Goal: Task Accomplishment & Management: Complete application form

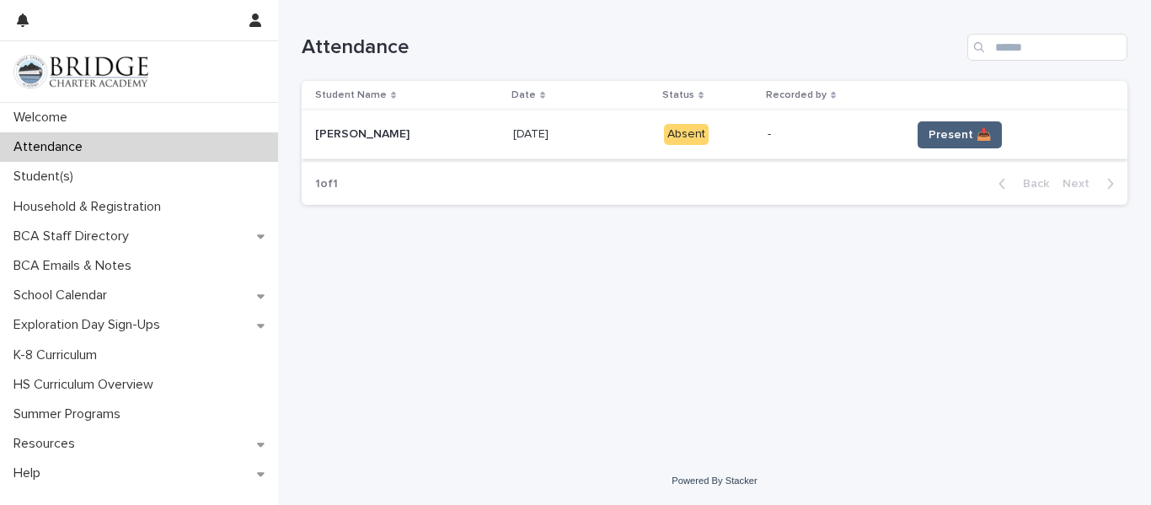
click at [946, 137] on span "Present 📥" at bounding box center [960, 134] width 62 height 17
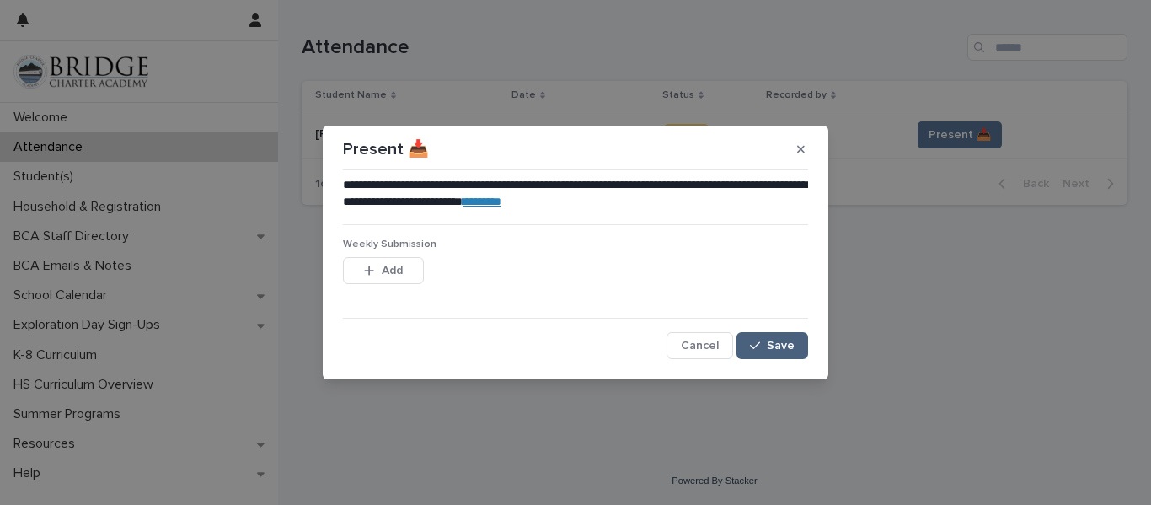
click at [766, 346] on div "button" at bounding box center [758, 346] width 17 height 12
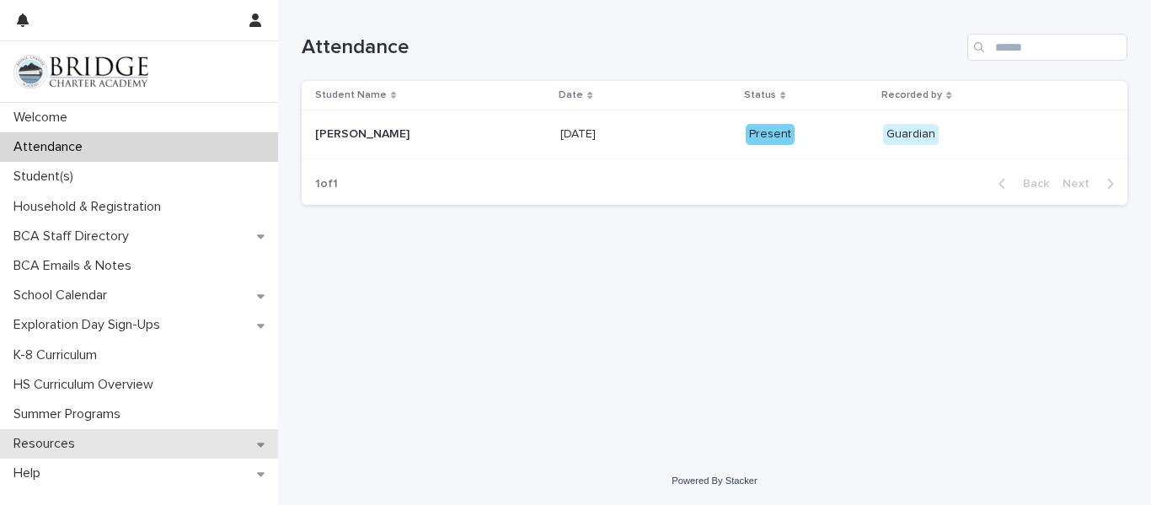
click at [117, 432] on div "Resources" at bounding box center [139, 443] width 278 height 29
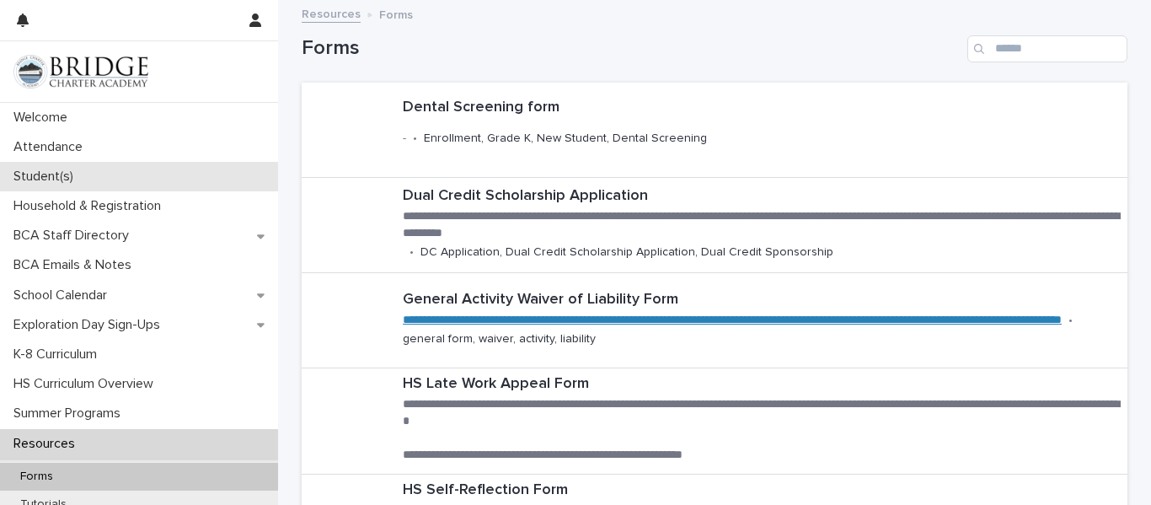
click at [130, 174] on div "Student(s)" at bounding box center [139, 176] width 278 height 29
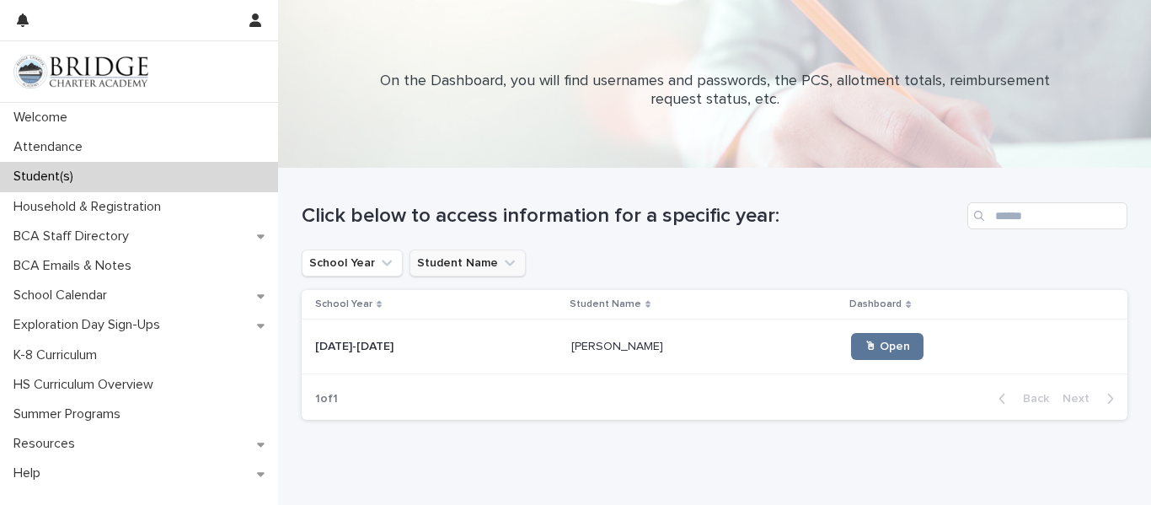
scroll to position [61, 0]
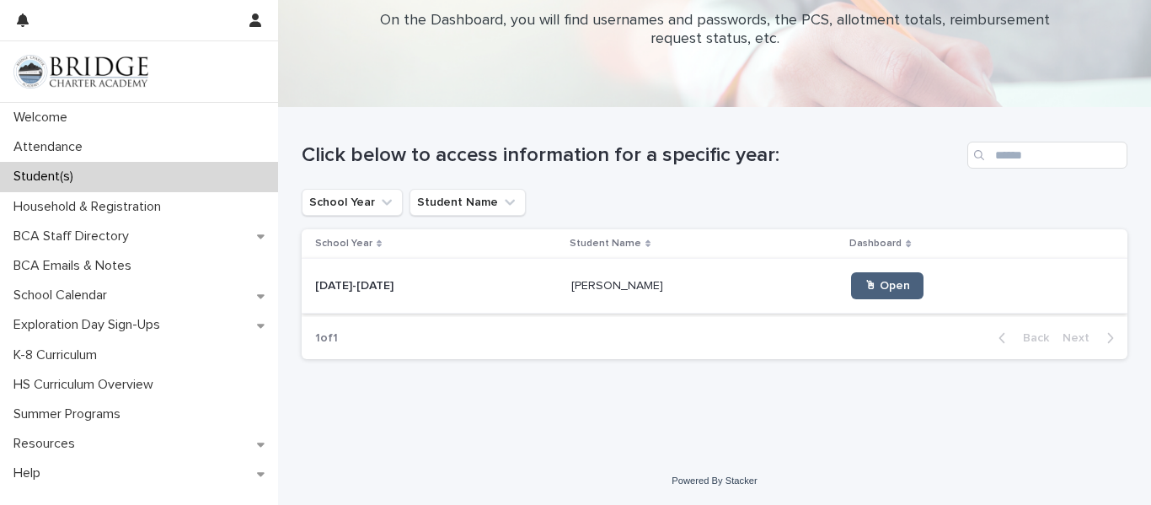
click at [865, 289] on span "🖱 Open" at bounding box center [888, 286] width 46 height 12
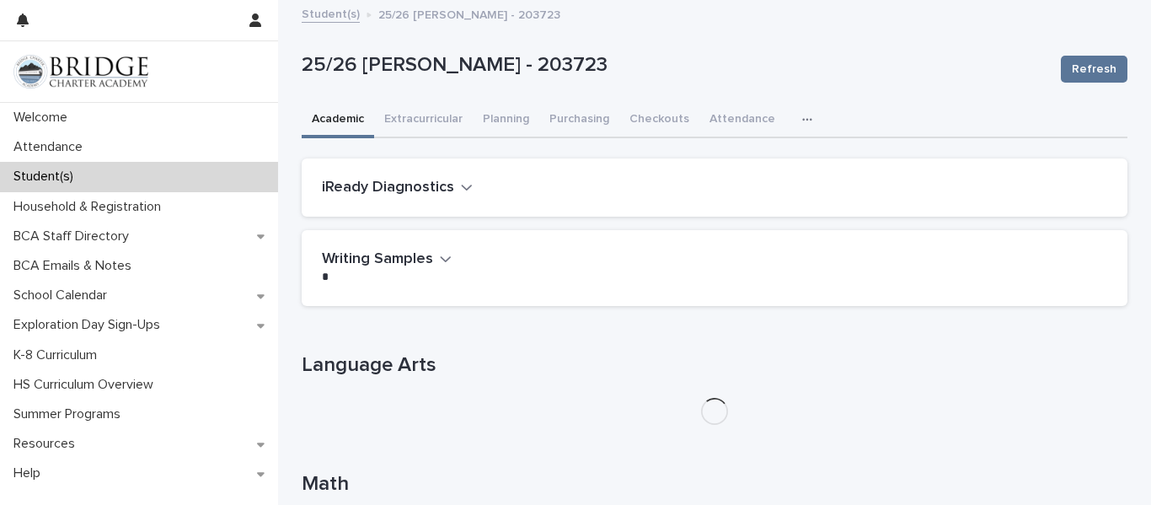
click at [802, 123] on icon "button" at bounding box center [807, 120] width 10 height 12
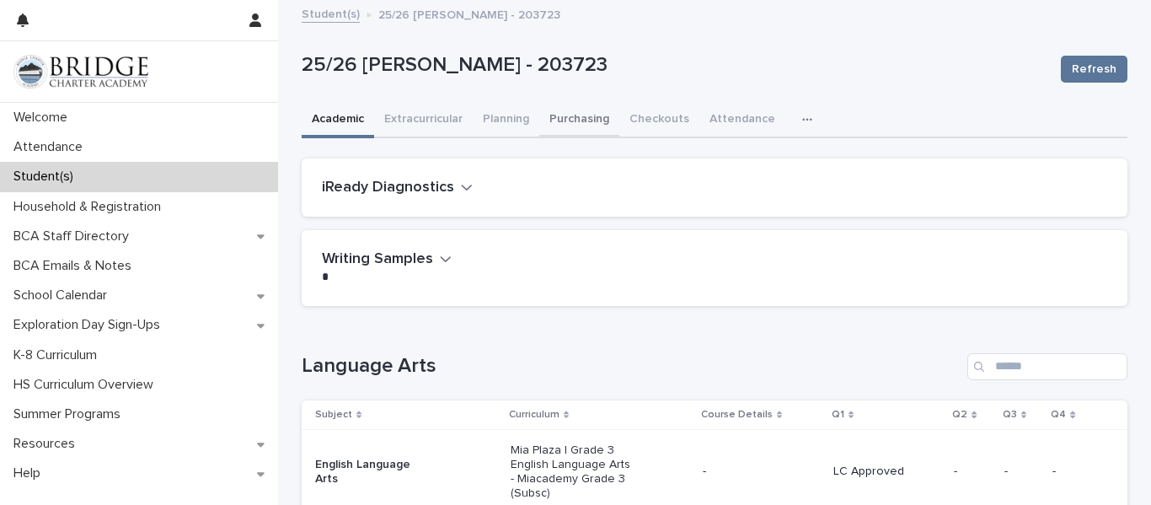
click at [581, 122] on button "Purchasing" at bounding box center [579, 120] width 80 height 35
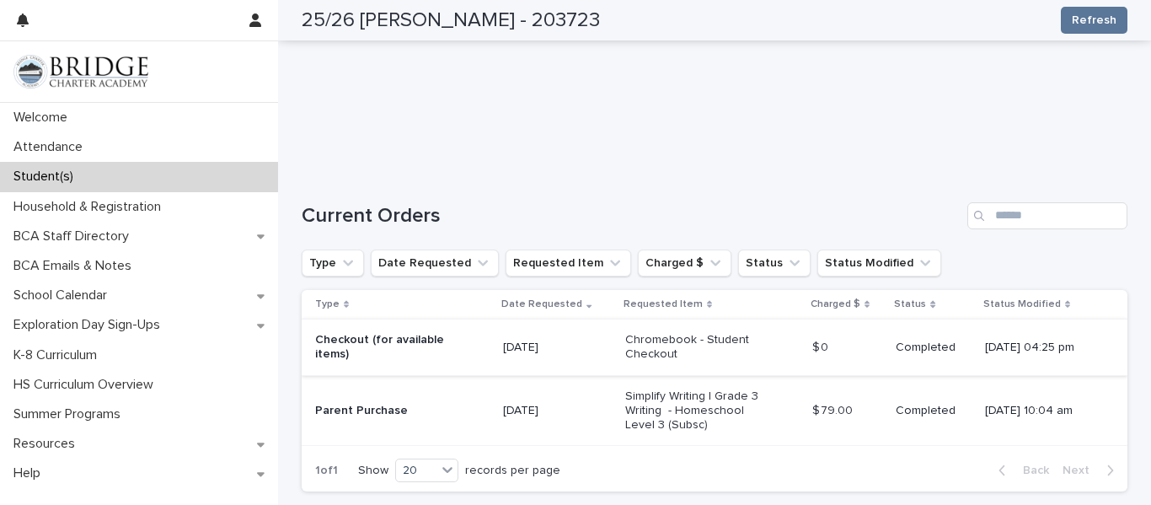
scroll to position [265, 0]
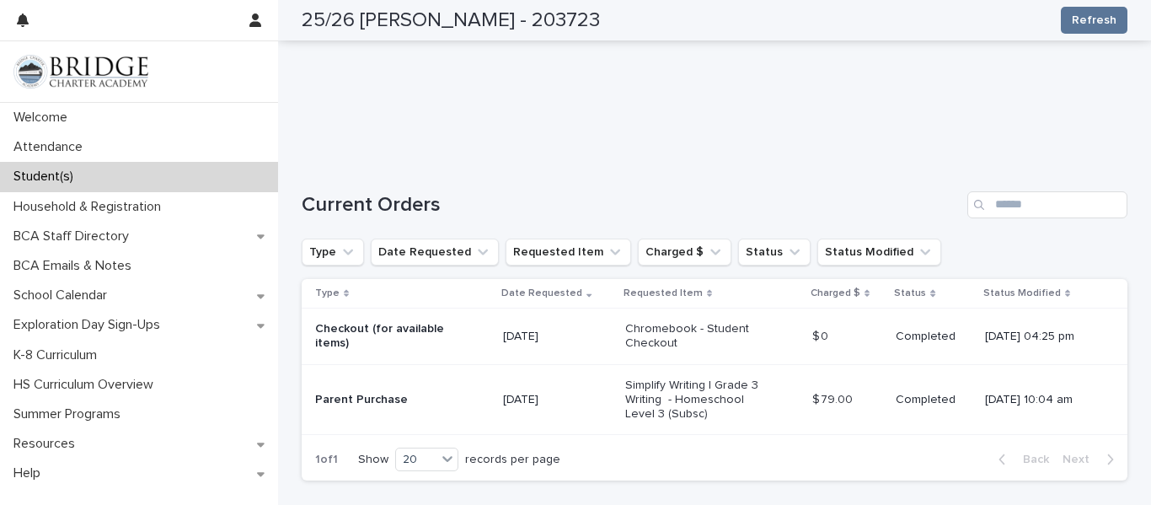
click at [501, 291] on p "Date Requested" at bounding box center [541, 293] width 81 height 19
click at [516, 342] on p "[DATE]" at bounding box center [557, 337] width 109 height 14
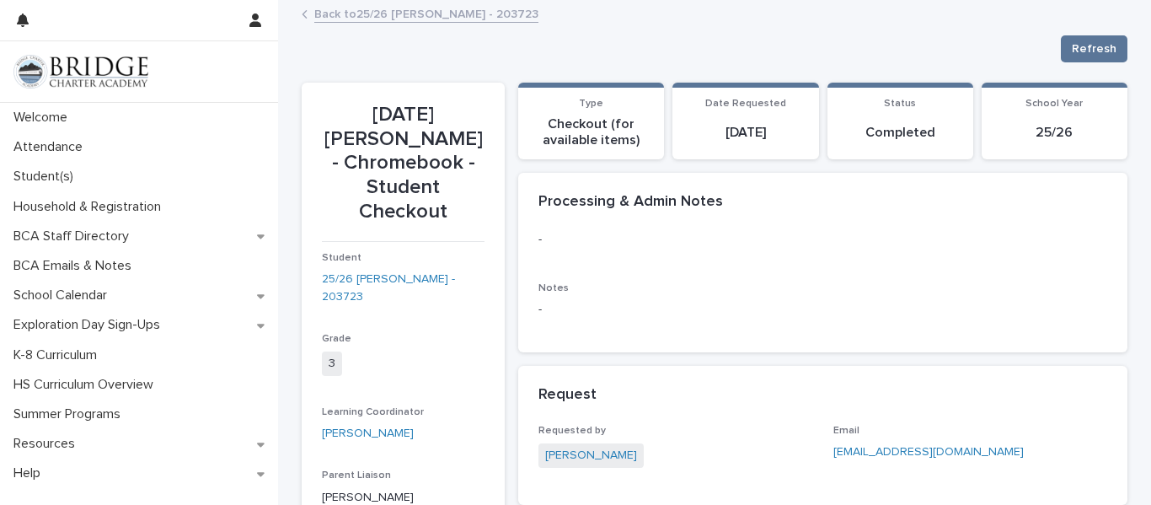
click at [375, 15] on link "Back to 25/26 [PERSON_NAME] - 203723" at bounding box center [426, 12] width 224 height 19
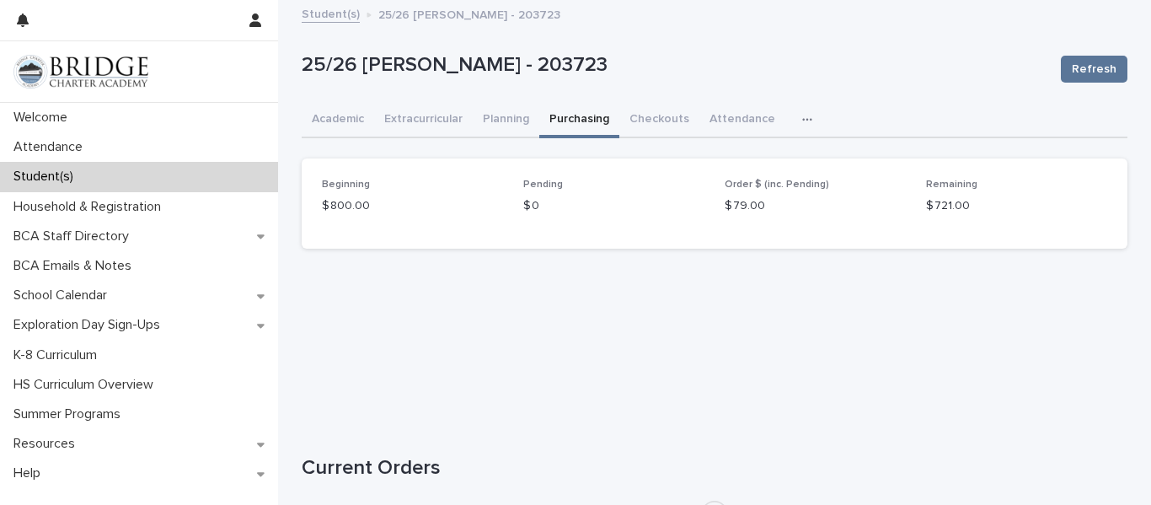
click at [726, 110] on button "Attendance" at bounding box center [743, 120] width 86 height 35
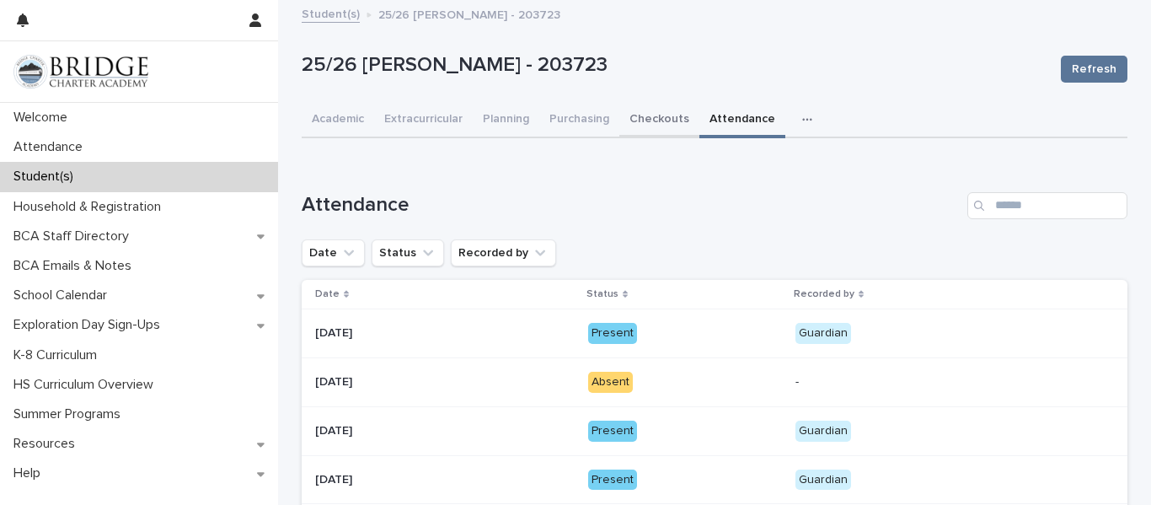
click at [641, 124] on button "Checkouts" at bounding box center [659, 120] width 80 height 35
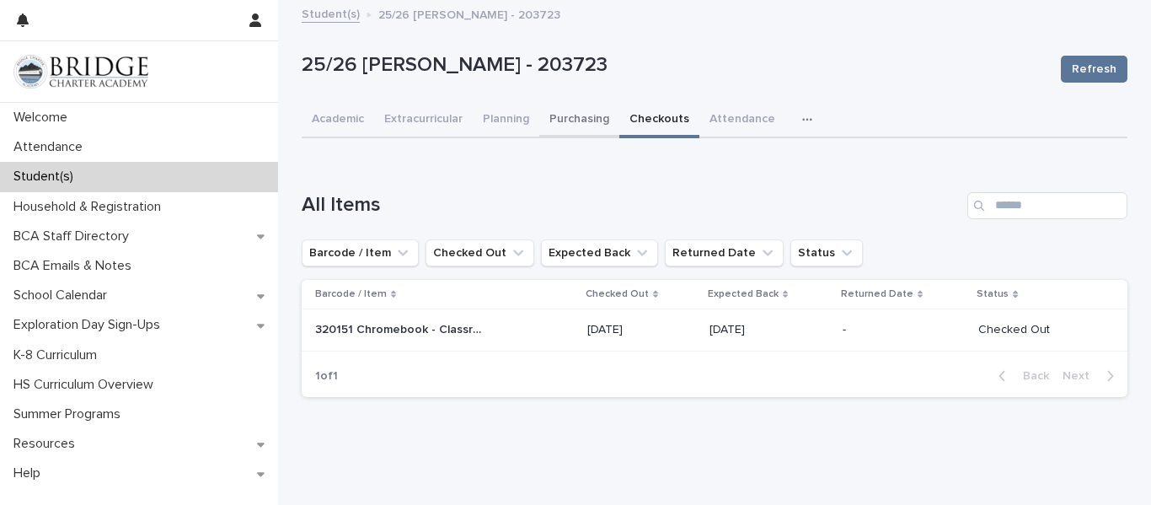
click at [579, 125] on button "Purchasing" at bounding box center [579, 120] width 80 height 35
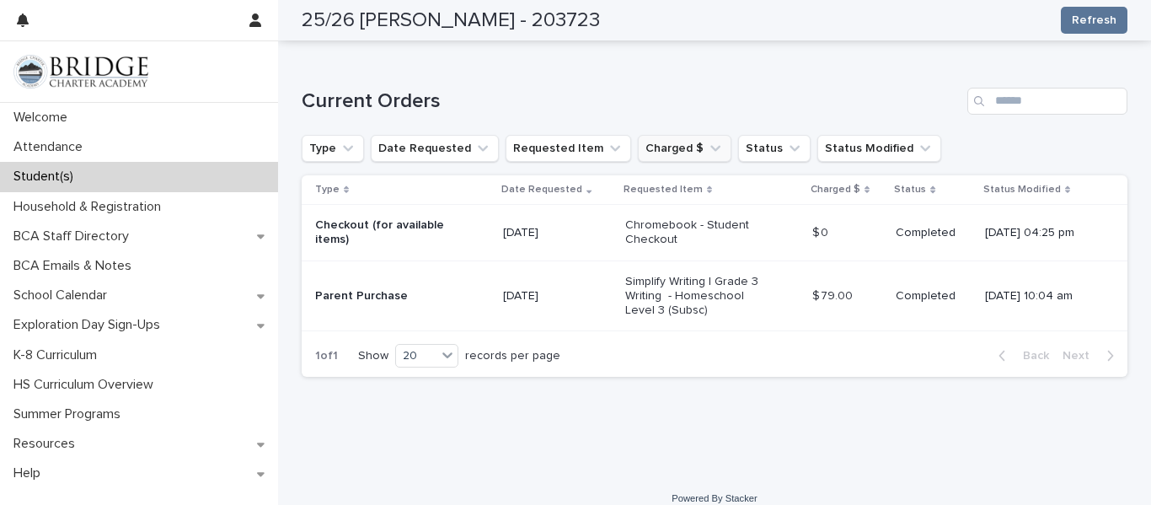
scroll to position [373, 0]
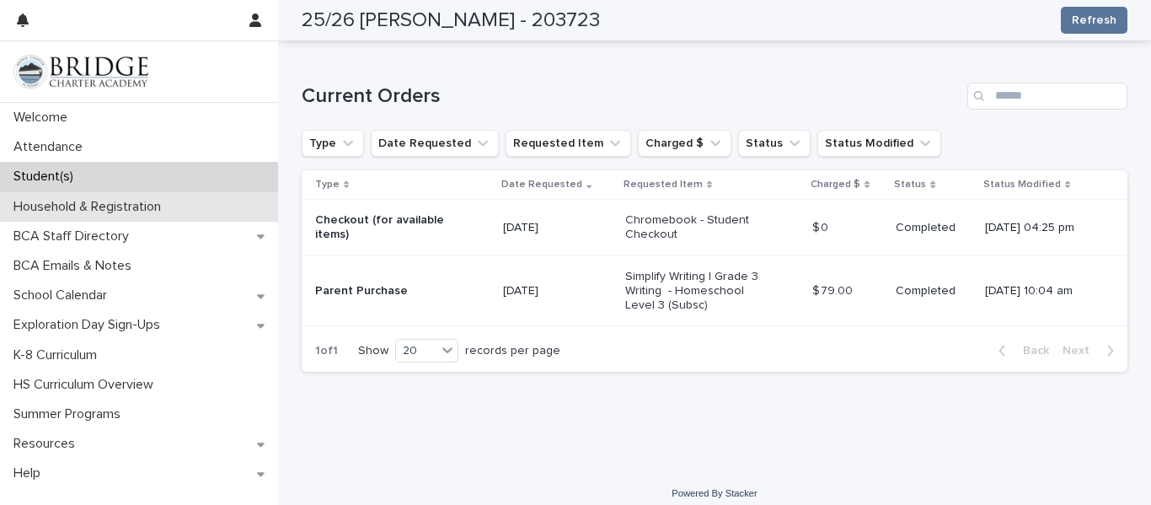
click at [161, 204] on p "Household & Registration" at bounding box center [91, 207] width 168 height 16
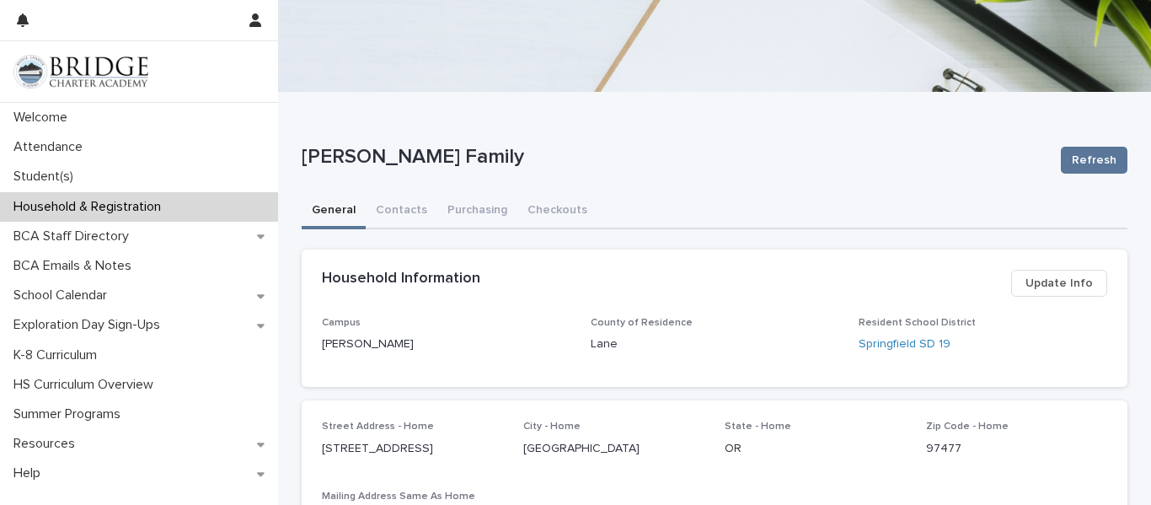
scroll to position [146, 0]
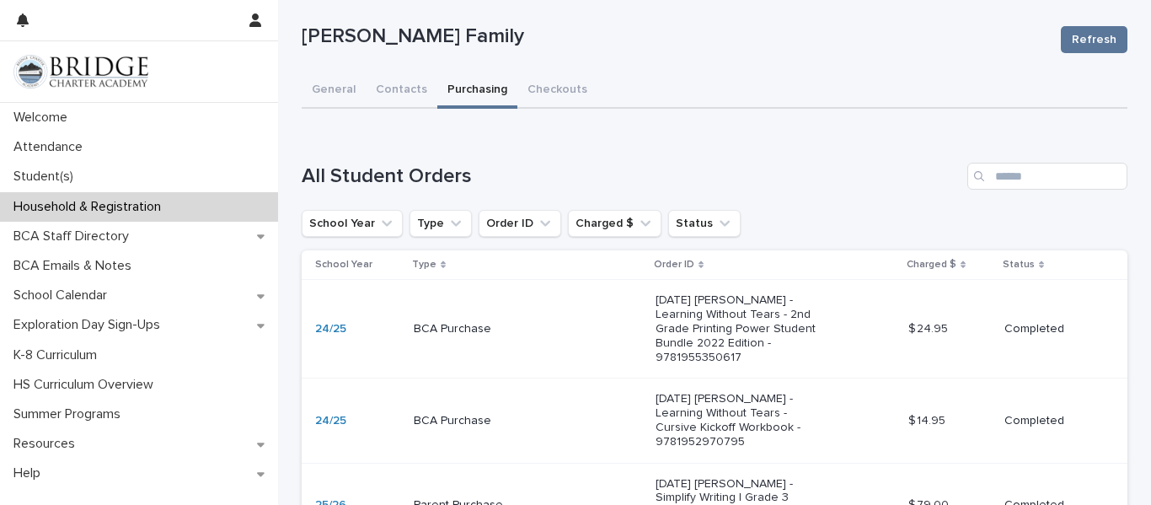
scroll to position [194, 0]
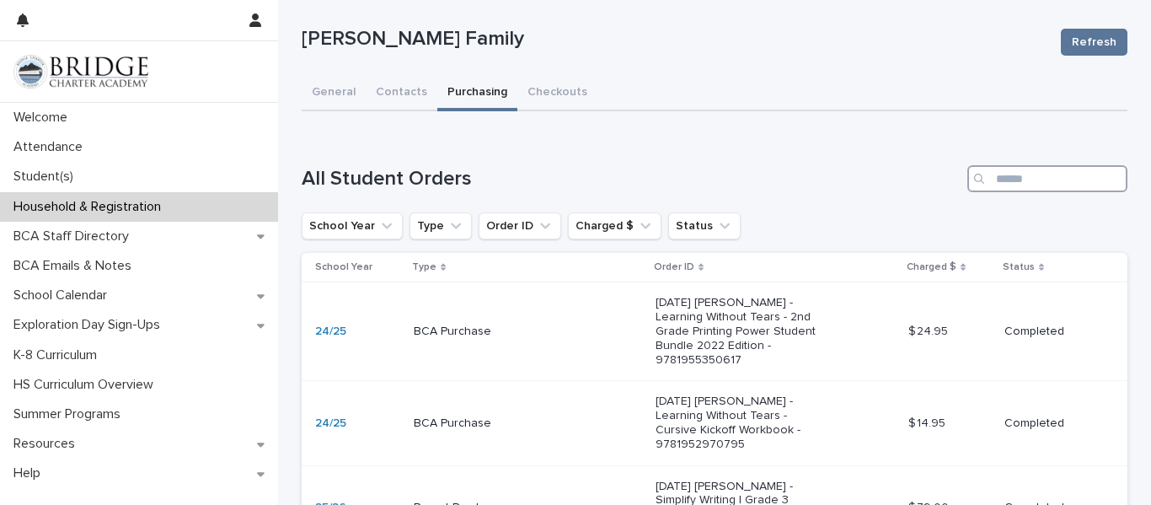
click at [1020, 178] on input "Search" at bounding box center [1048, 178] width 160 height 27
click at [672, 108] on div "General Contacts Purchasing Checkouts" at bounding box center [715, 93] width 826 height 35
click at [319, 92] on div "**********" at bounding box center [715, 377] width 826 height 603
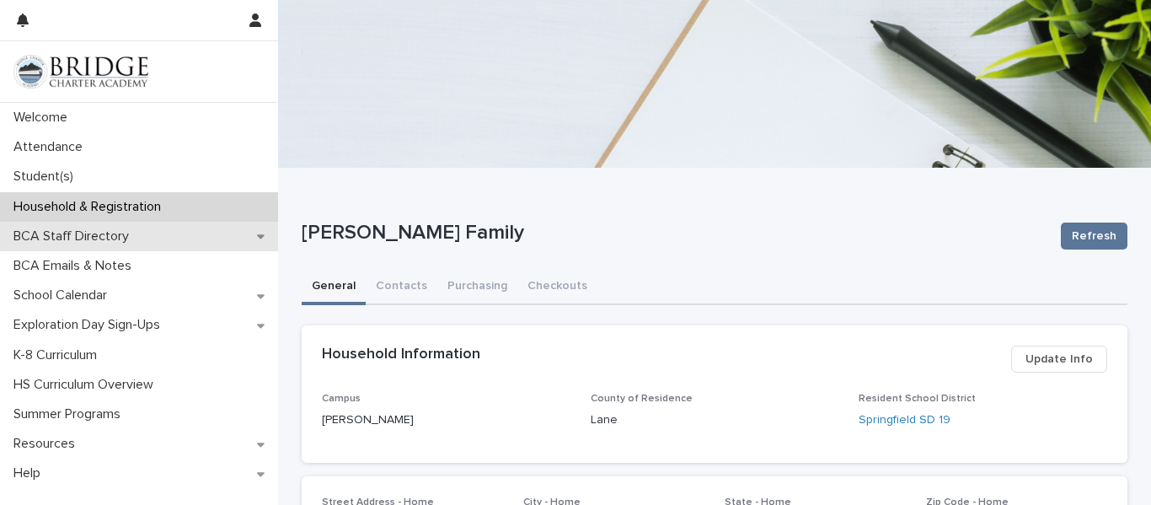
click at [190, 238] on div "BCA Staff Directory" at bounding box center [139, 236] width 278 height 29
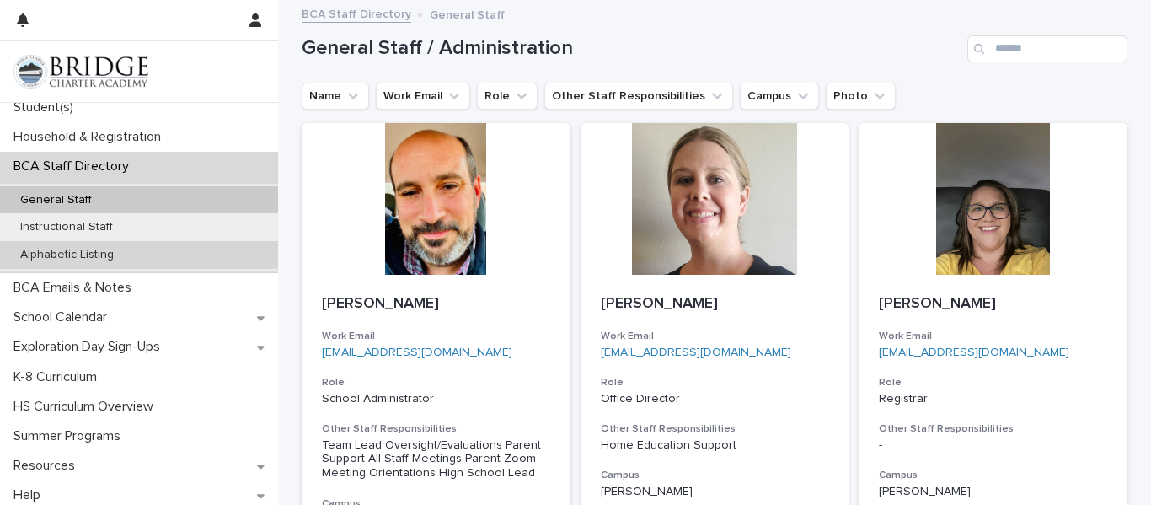
scroll to position [75, 0]
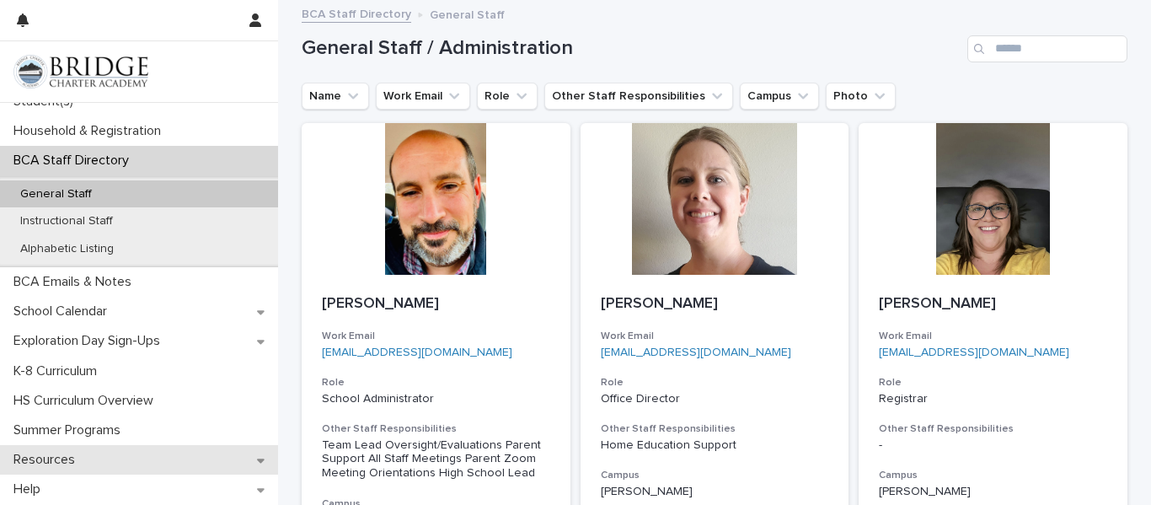
click at [264, 457] on icon at bounding box center [261, 460] width 8 height 12
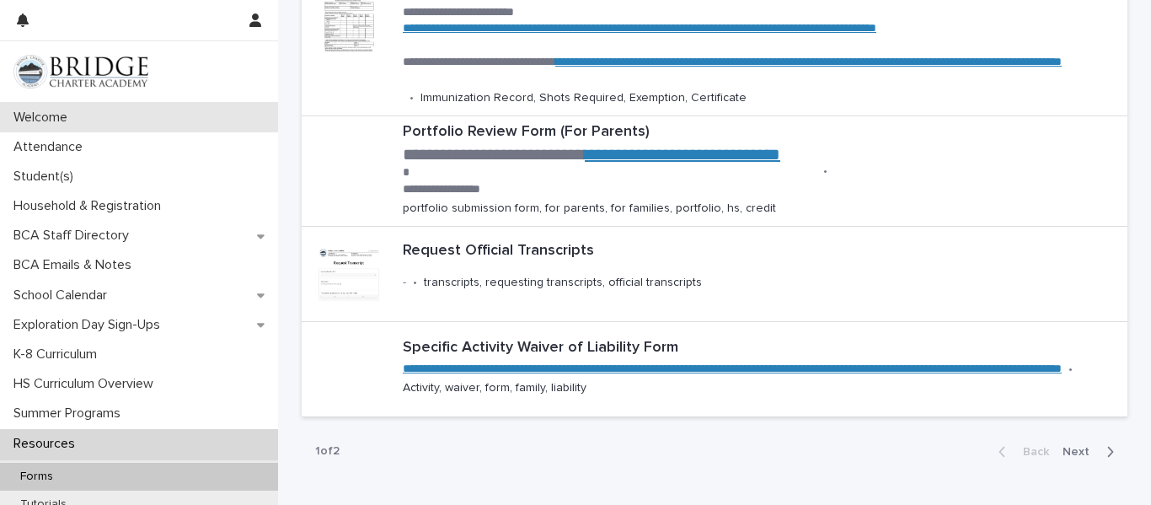
click at [174, 119] on div "Welcome" at bounding box center [139, 117] width 278 height 29
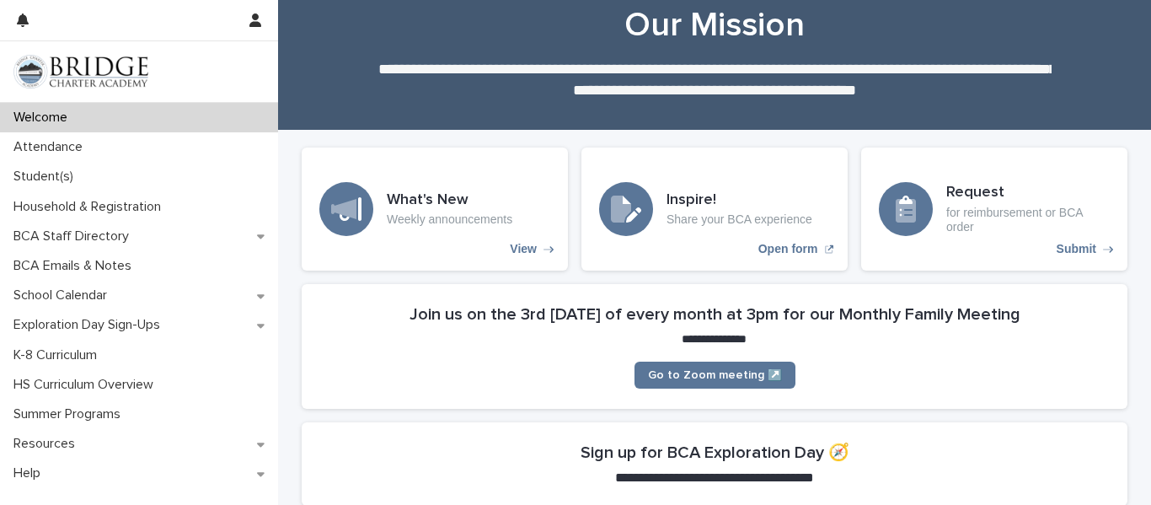
scroll to position [40, 0]
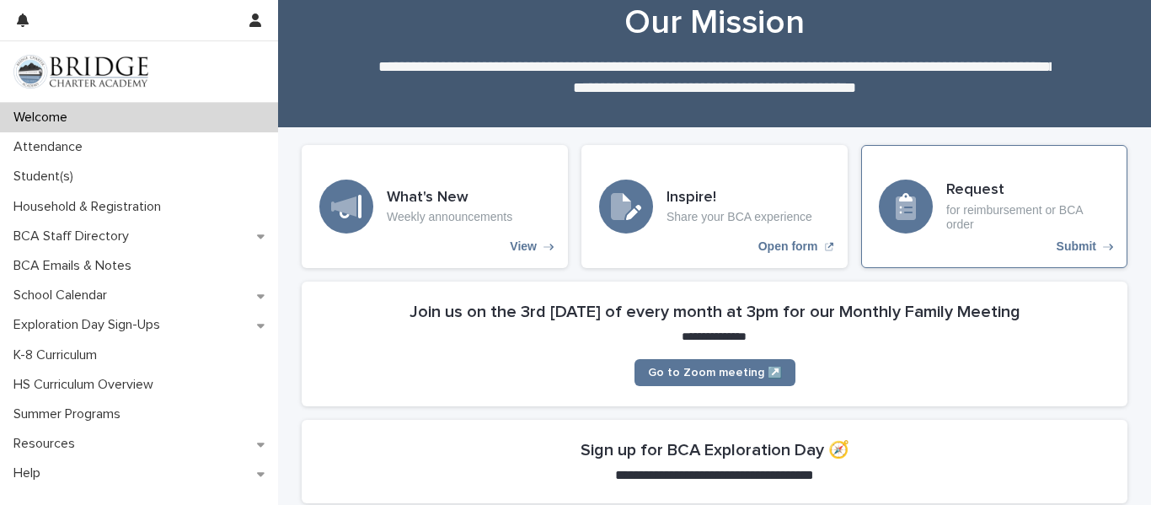
click at [953, 201] on div "Request for reimbursement or BCA order" at bounding box center [1027, 206] width 163 height 50
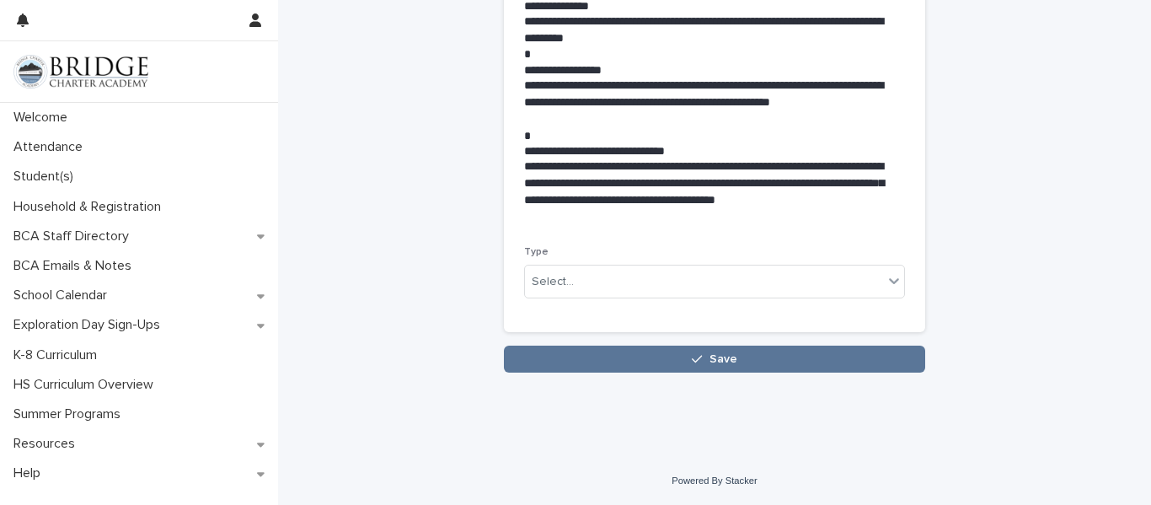
scroll to position [410, 0]
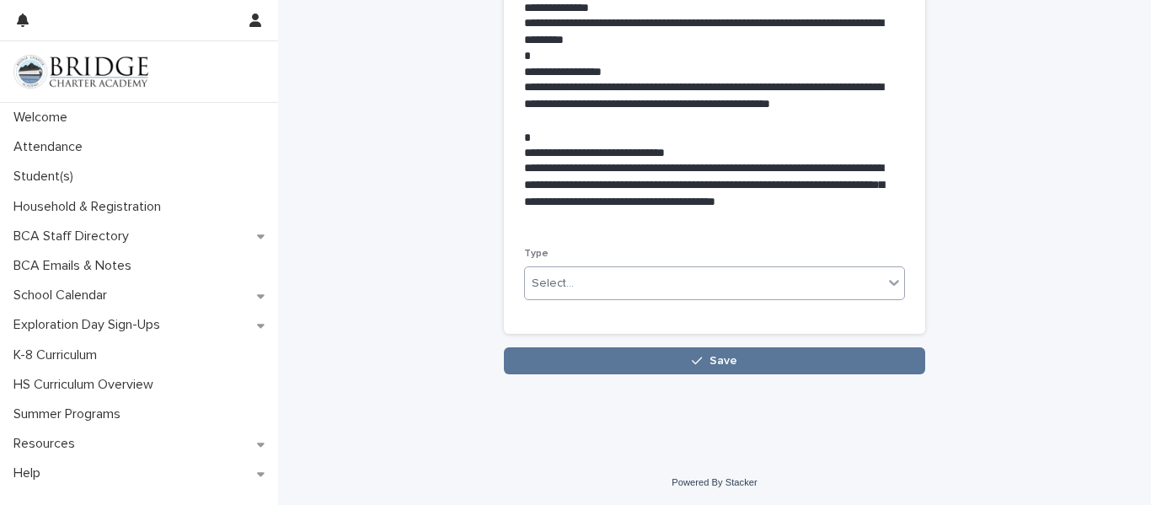
click at [782, 288] on div "Select..." at bounding box center [704, 284] width 358 height 28
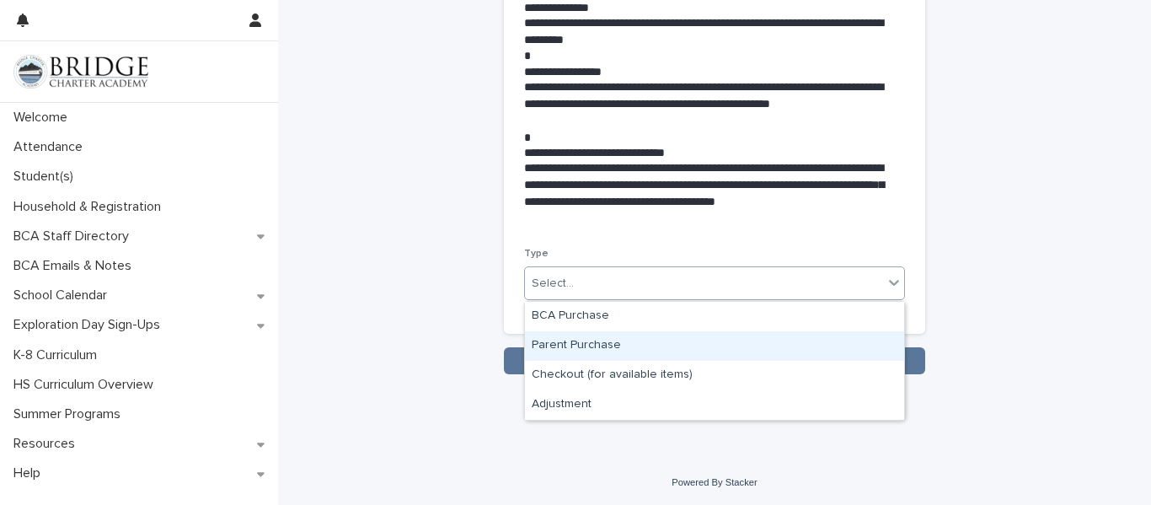
click at [731, 354] on div "Parent Purchase" at bounding box center [714, 345] width 379 height 29
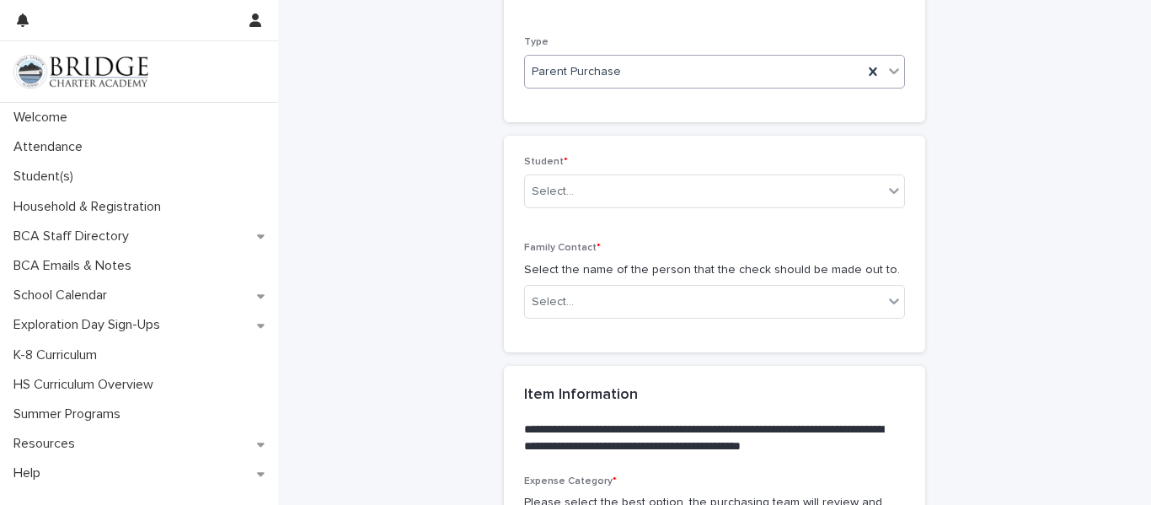
scroll to position [638, 0]
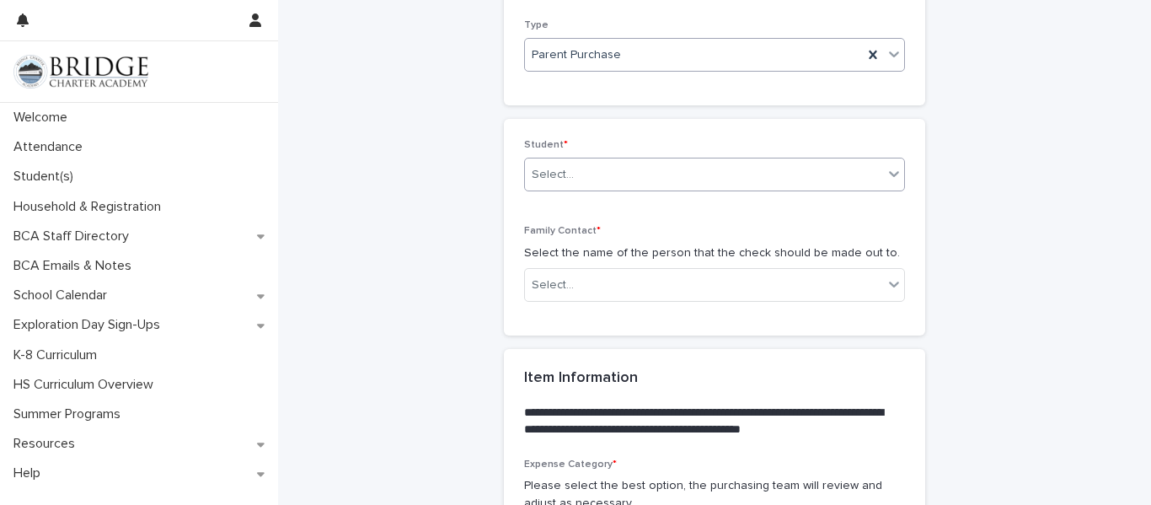
click at [783, 169] on div "Select..." at bounding box center [704, 175] width 358 height 28
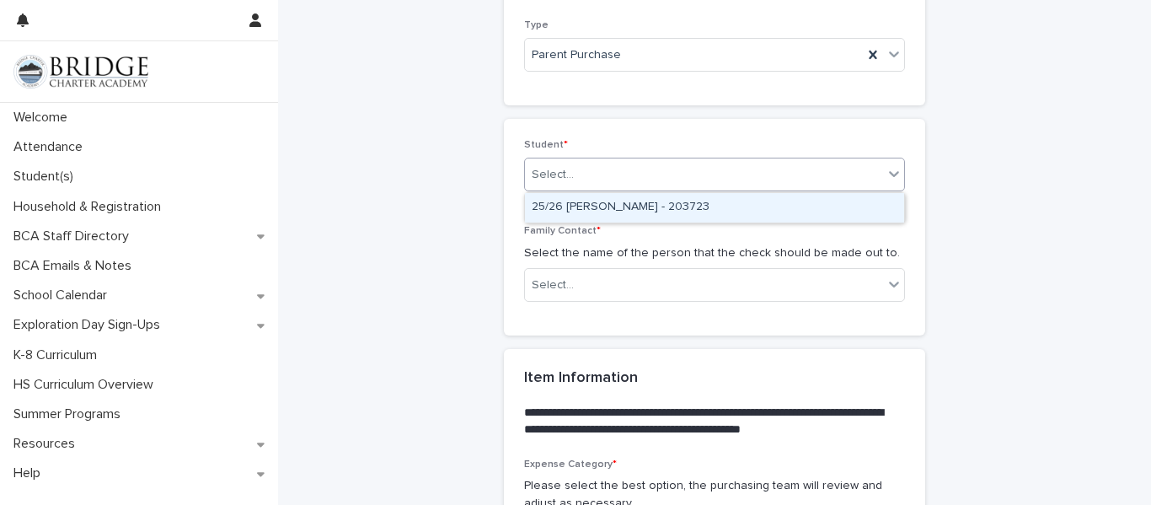
click at [720, 206] on div "25/26 [PERSON_NAME] - 203723" at bounding box center [714, 207] width 379 height 29
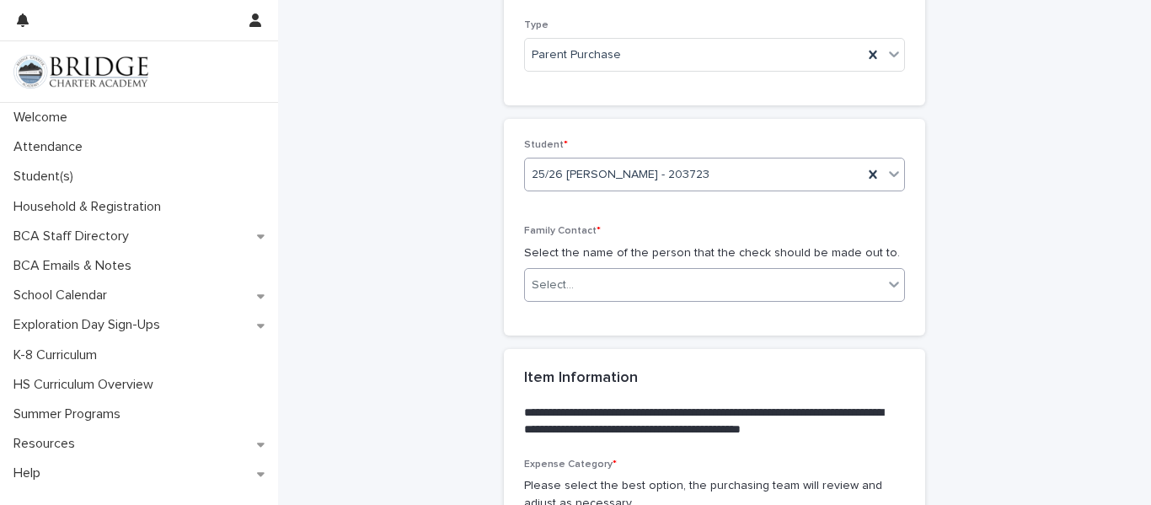
click at [700, 279] on div "Select..." at bounding box center [704, 285] width 358 height 28
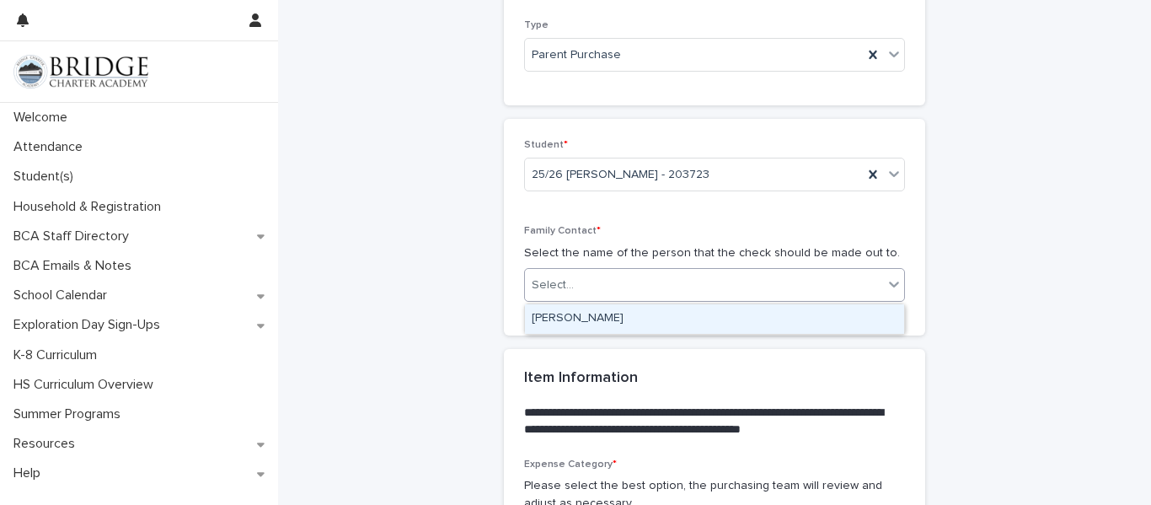
click at [662, 319] on div "[PERSON_NAME]" at bounding box center [714, 318] width 379 height 29
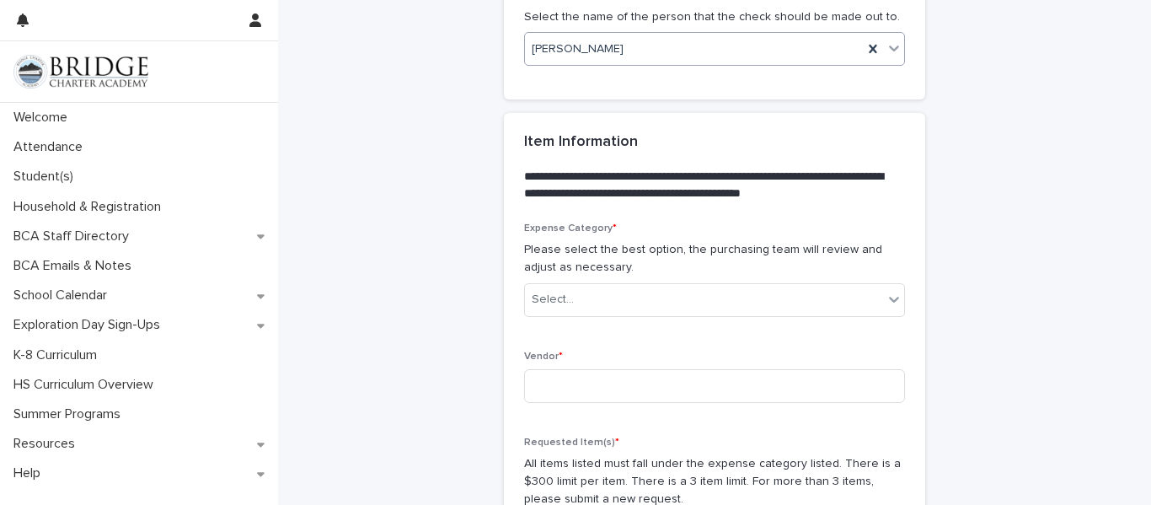
scroll to position [885, 0]
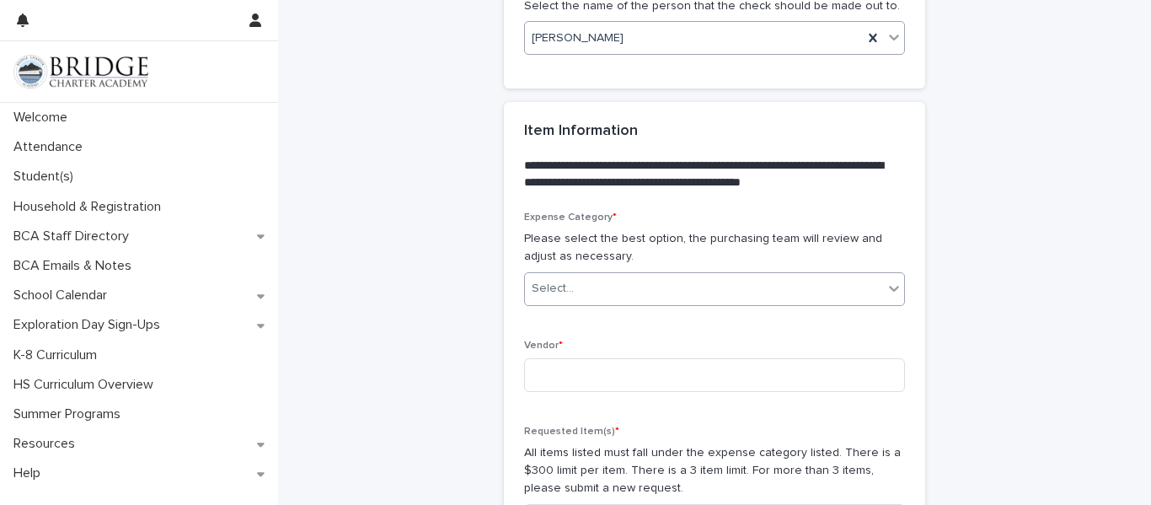
click at [762, 287] on div "Select..." at bounding box center [704, 289] width 358 height 28
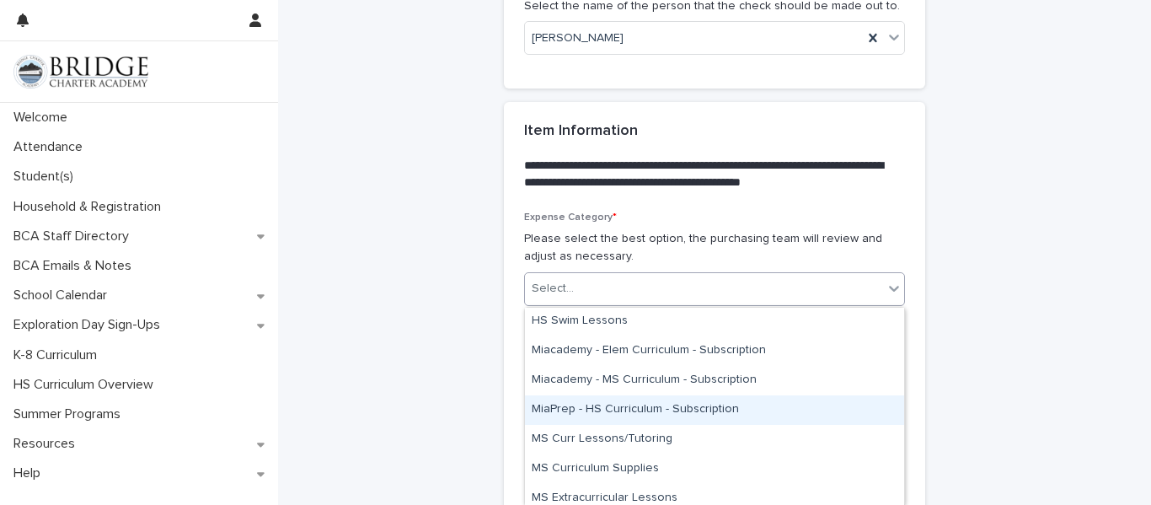
scroll to position [678, 0]
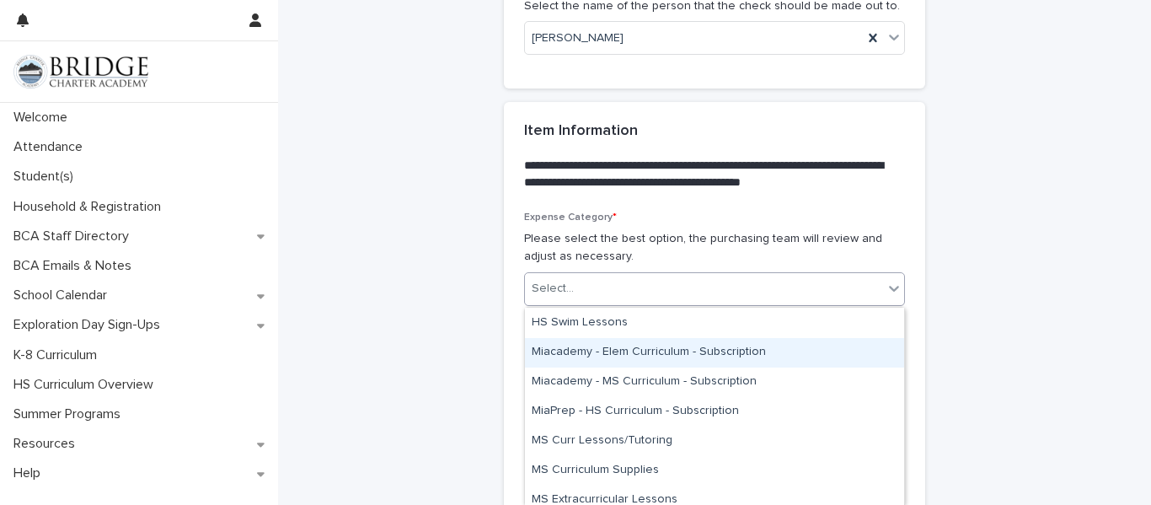
click at [678, 350] on div "Miacademy - Elem Curriculum - Subscription" at bounding box center [714, 352] width 379 height 29
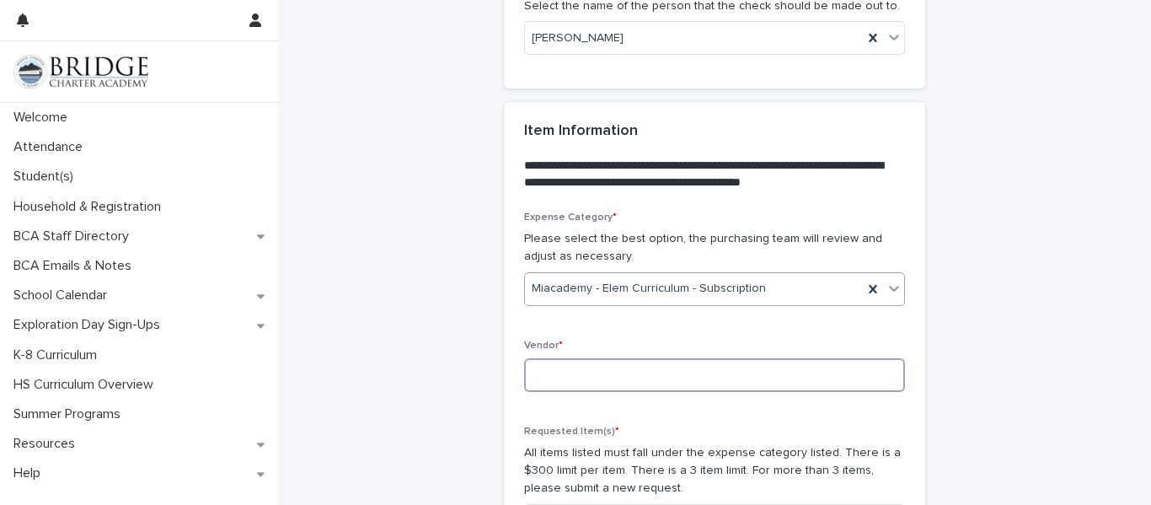
click at [794, 381] on input at bounding box center [714, 375] width 381 height 34
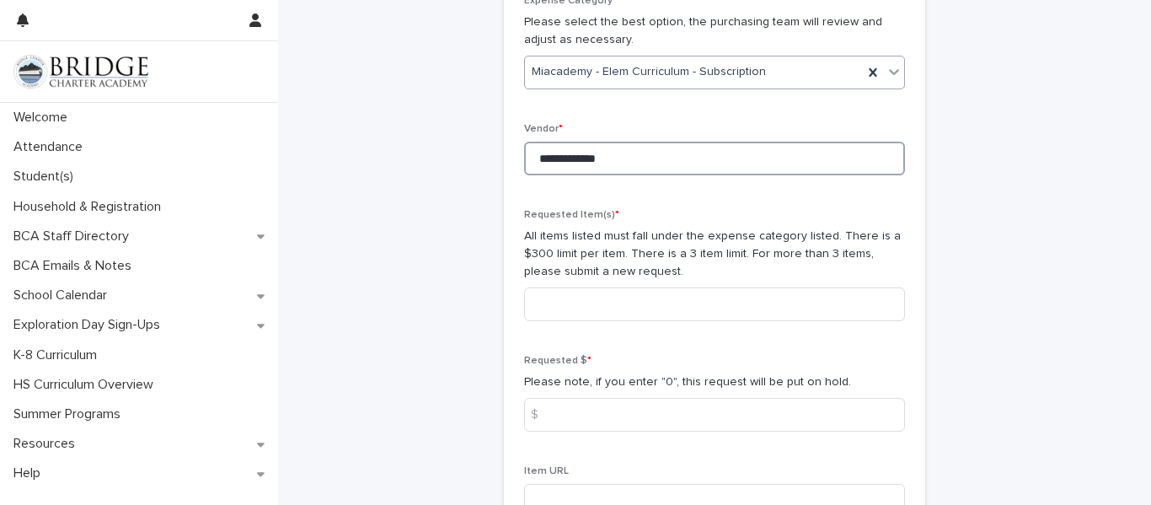
scroll to position [1108, 0]
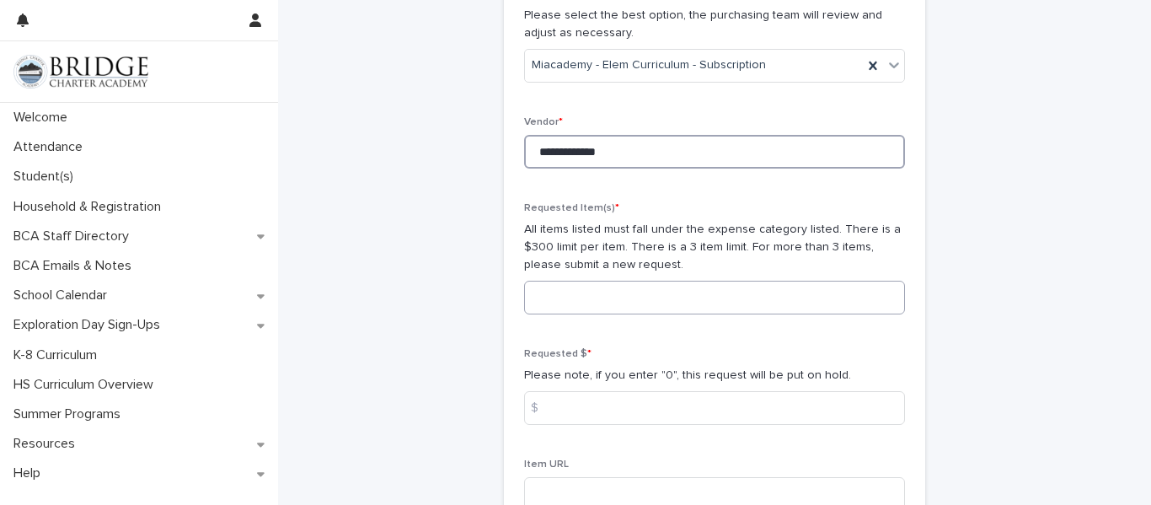
type input "**********"
click at [689, 301] on input at bounding box center [714, 298] width 381 height 34
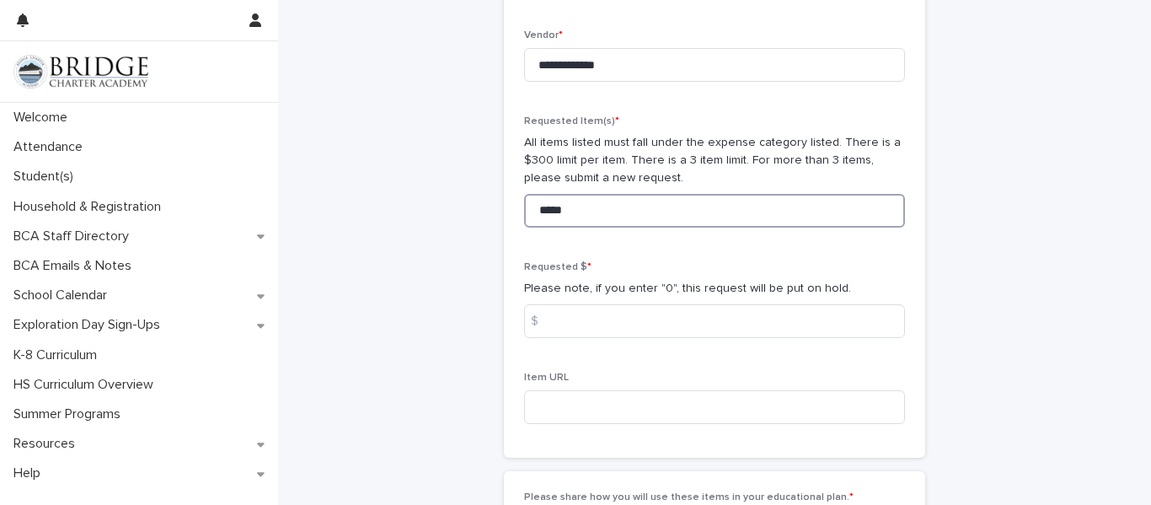
scroll to position [1198, 0]
type input "*****"
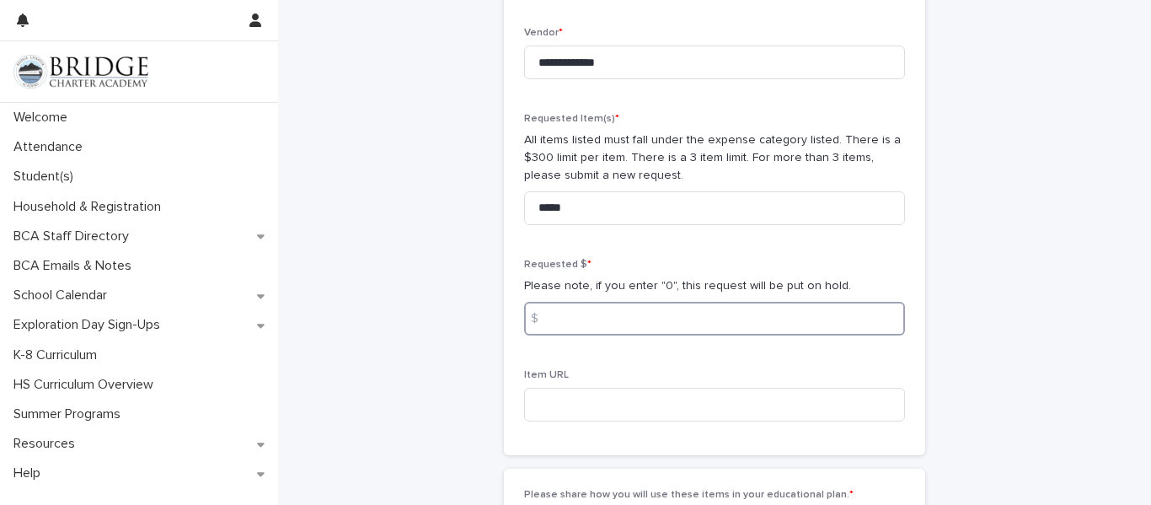
click at [777, 328] on input at bounding box center [714, 319] width 381 height 34
type input "*****"
drag, startPoint x: 688, startPoint y: 210, endPoint x: 506, endPoint y: 207, distance: 182.1
click at [506, 207] on div "**********" at bounding box center [714, 177] width 421 height 557
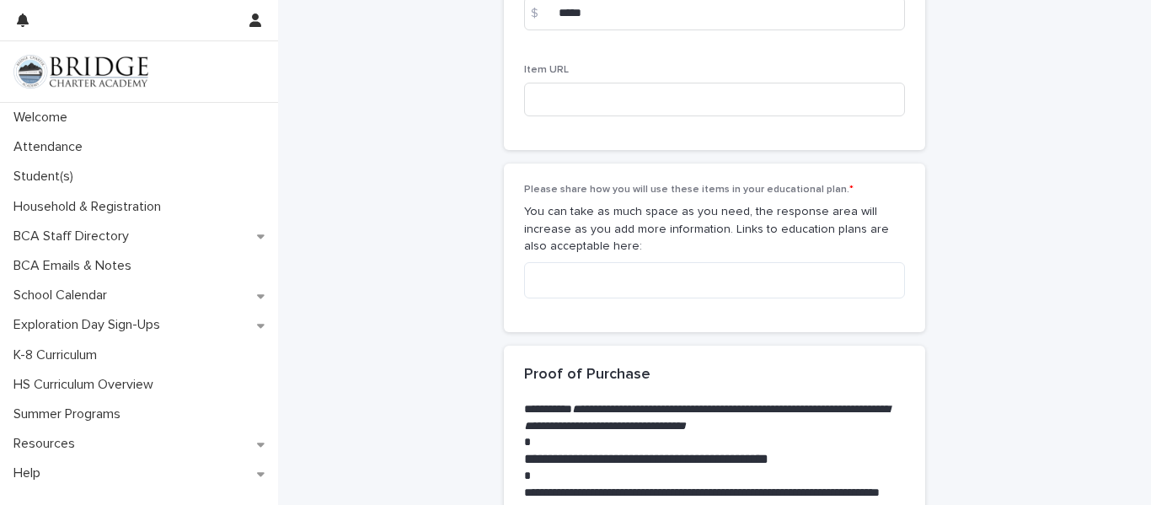
scroll to position [1502, 0]
type input "**********"
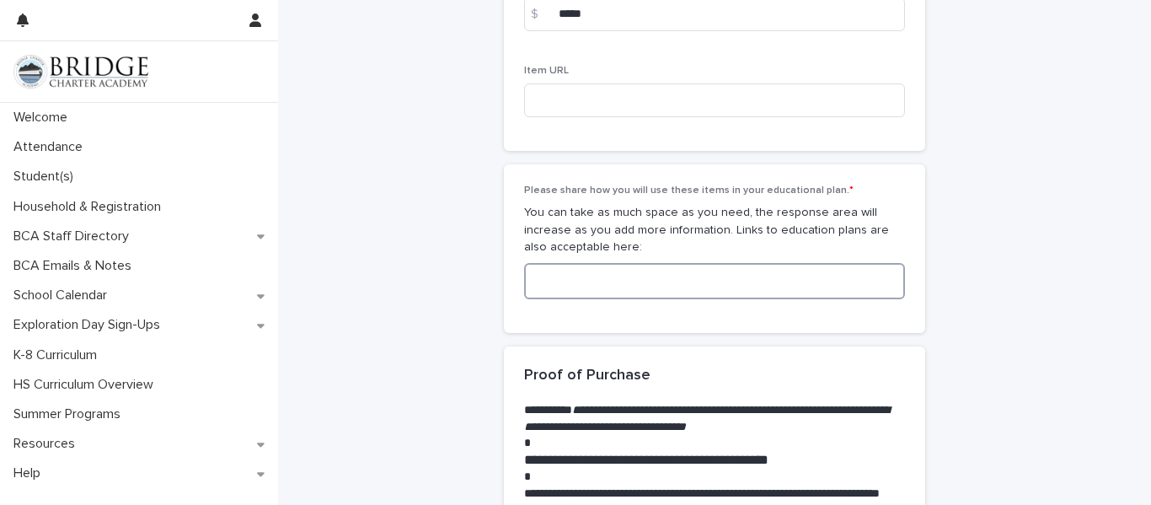
click at [613, 287] on textarea at bounding box center [714, 281] width 381 height 36
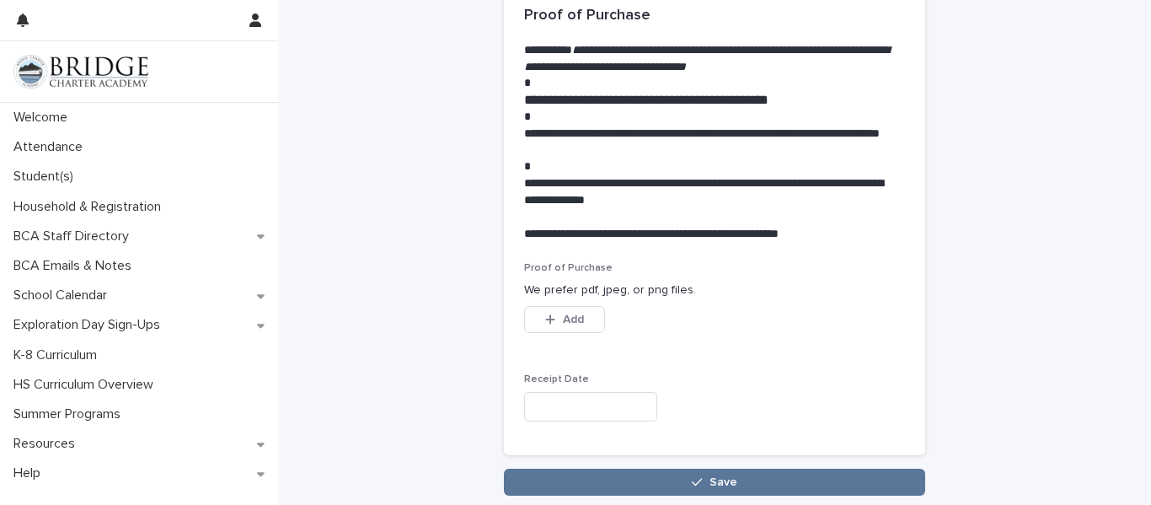
scroll to position [1863, 0]
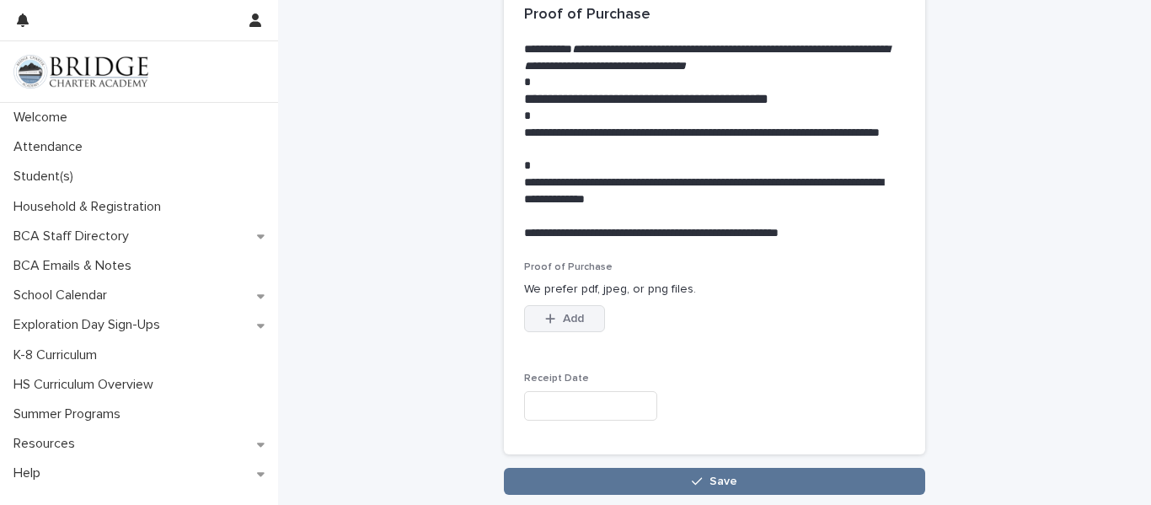
type textarea "**********"
click at [571, 321] on span "Add" at bounding box center [573, 319] width 21 height 12
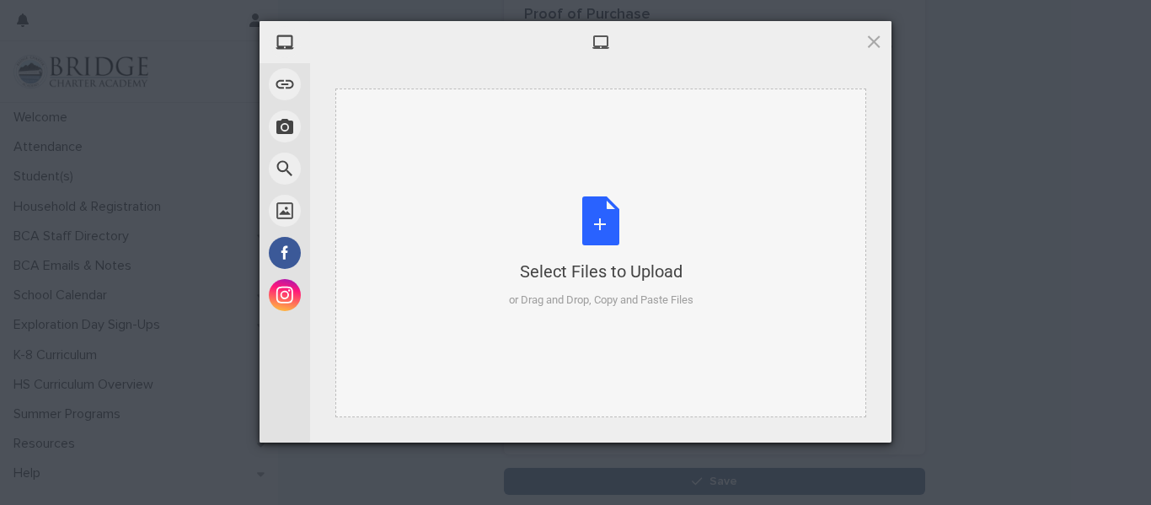
click at [599, 230] on div "Select Files to Upload or Drag and Drop, Copy and Paste Files" at bounding box center [601, 252] width 185 height 112
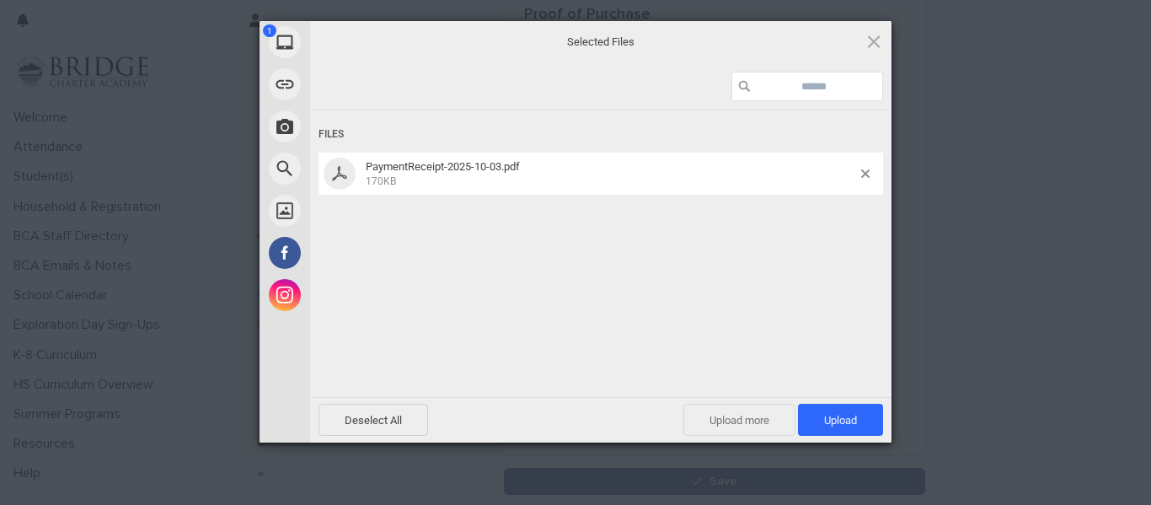
click at [714, 427] on span "Upload more" at bounding box center [739, 420] width 112 height 32
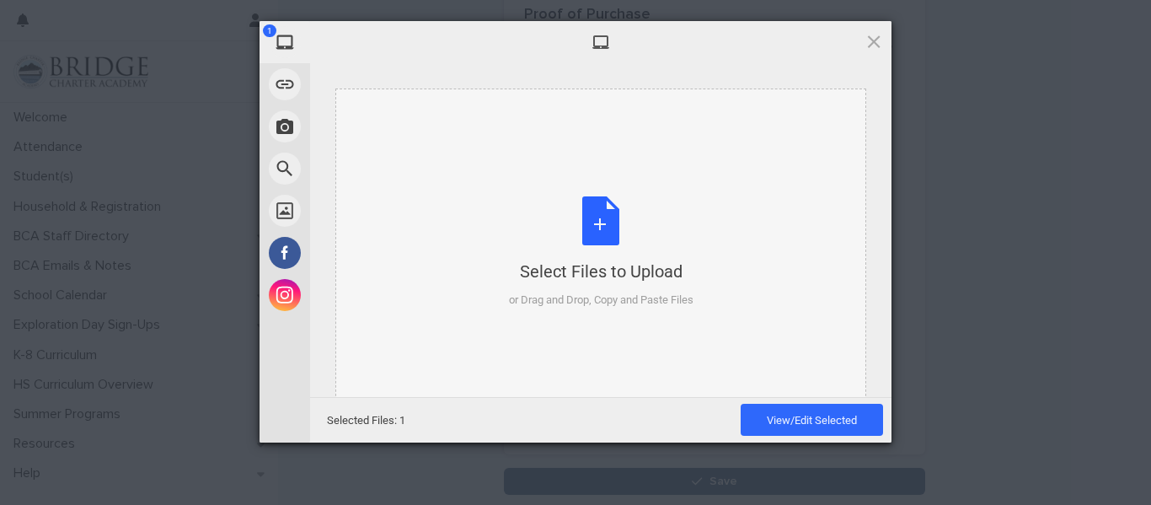
click at [593, 234] on div "Select Files to Upload or Drag and Drop, Copy and Paste Files" at bounding box center [601, 252] width 185 height 112
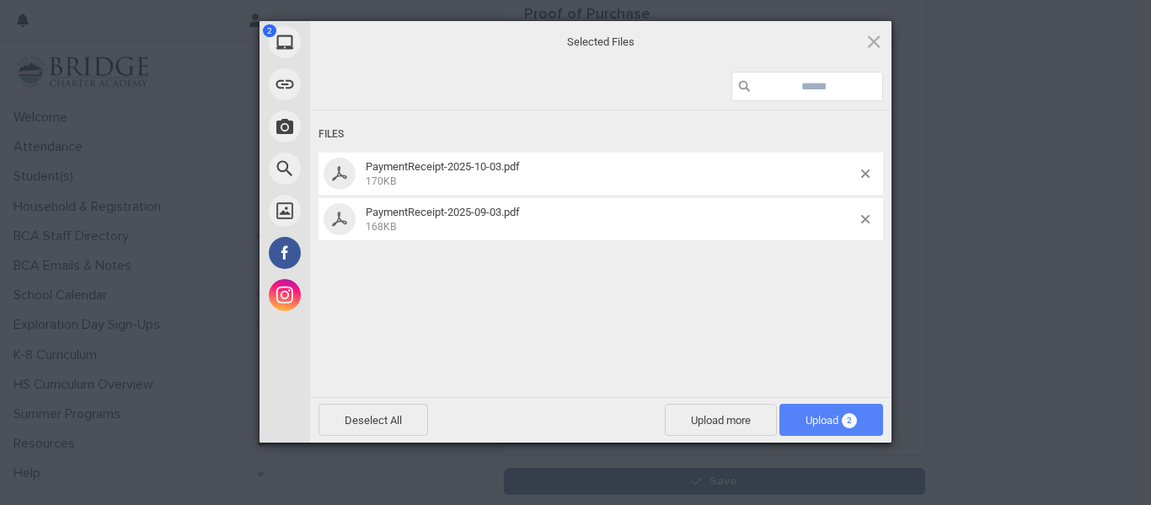
click at [844, 419] on span "2" at bounding box center [849, 420] width 15 height 15
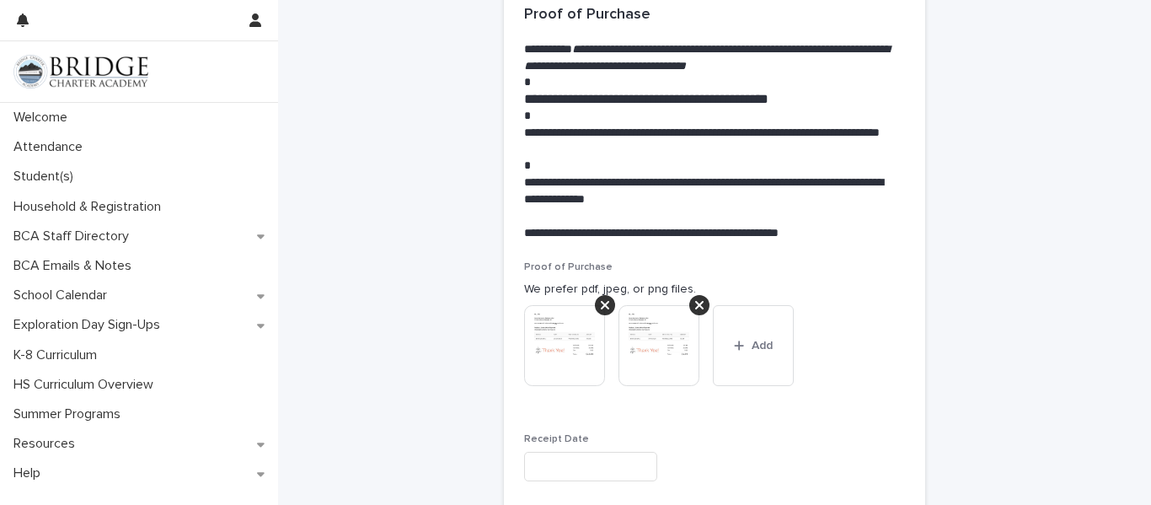
click at [580, 466] on input "text" at bounding box center [590, 466] width 133 height 29
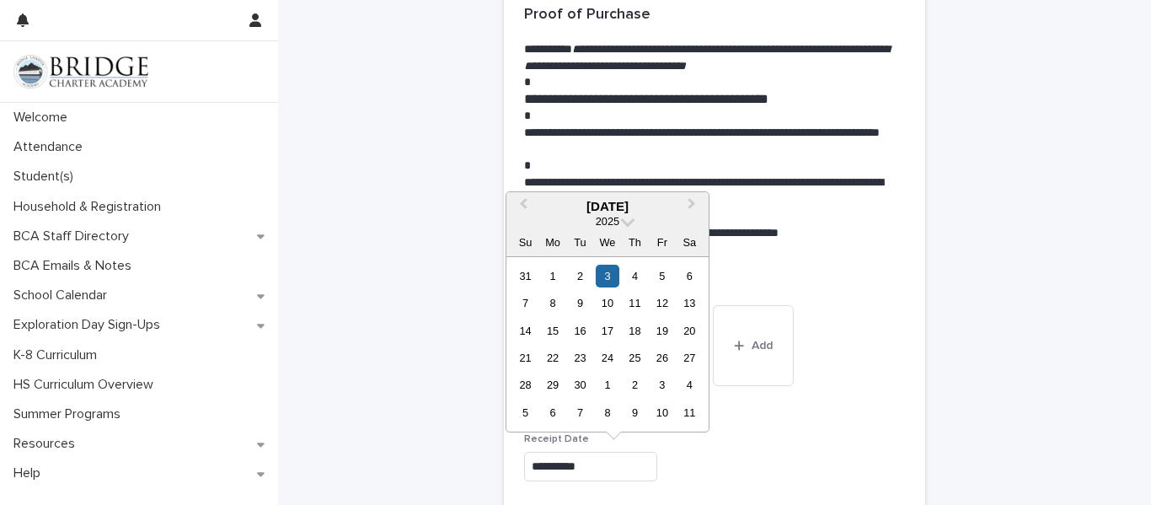
click at [770, 469] on div "**********" at bounding box center [714, 466] width 381 height 29
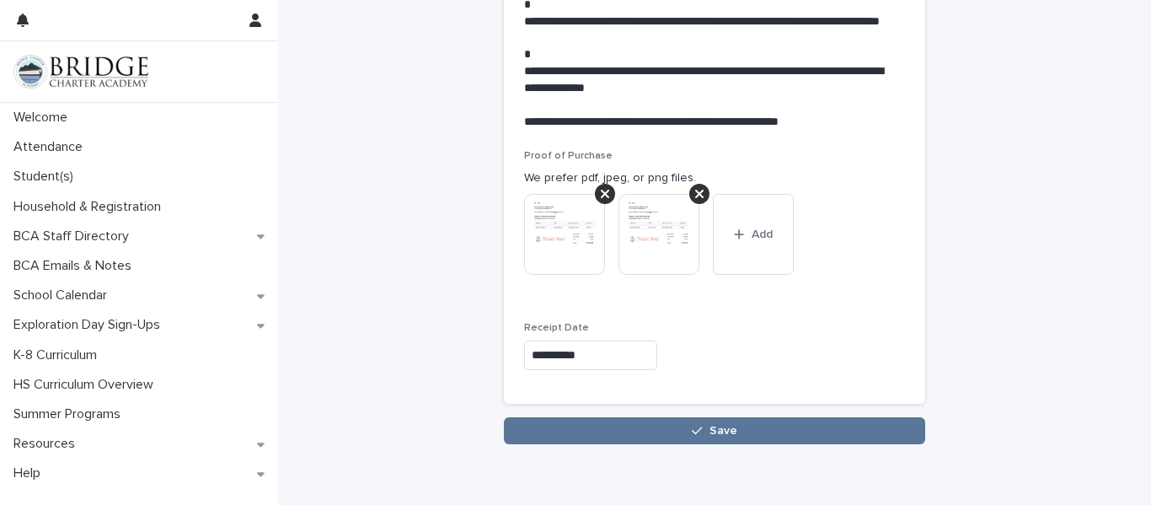
scroll to position [1981, 0]
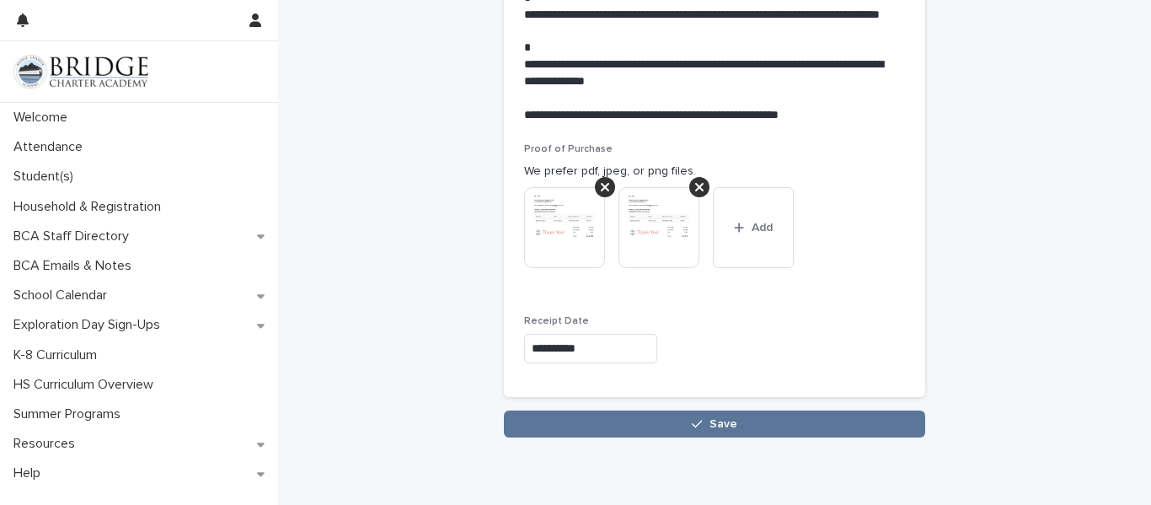
click at [606, 349] on input "**********" at bounding box center [590, 348] width 133 height 29
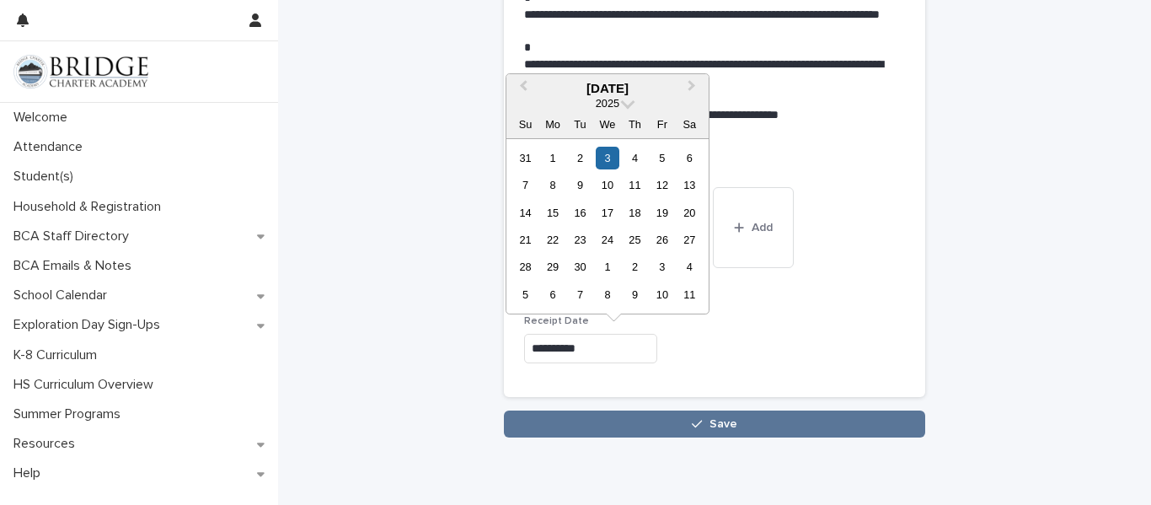
click at [837, 378] on div "**********" at bounding box center [714, 269] width 421 height 253
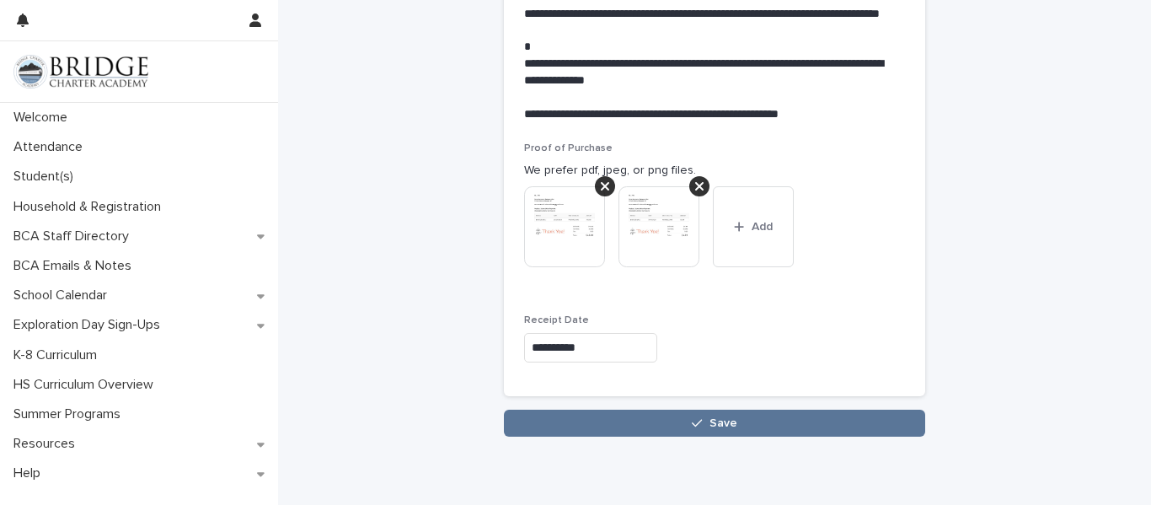
scroll to position [1987, 0]
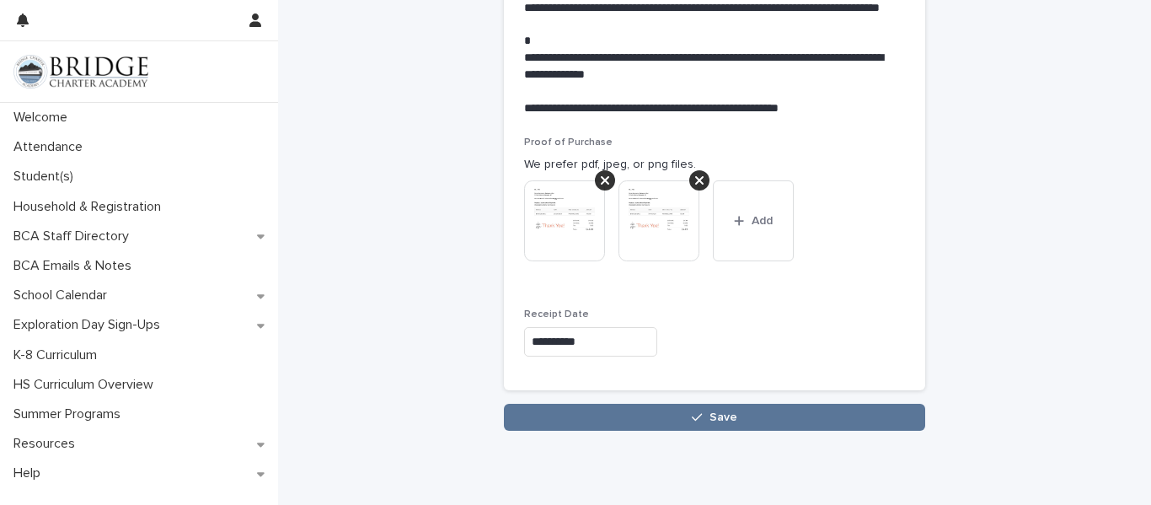
click at [570, 350] on input "**********" at bounding box center [590, 341] width 133 height 29
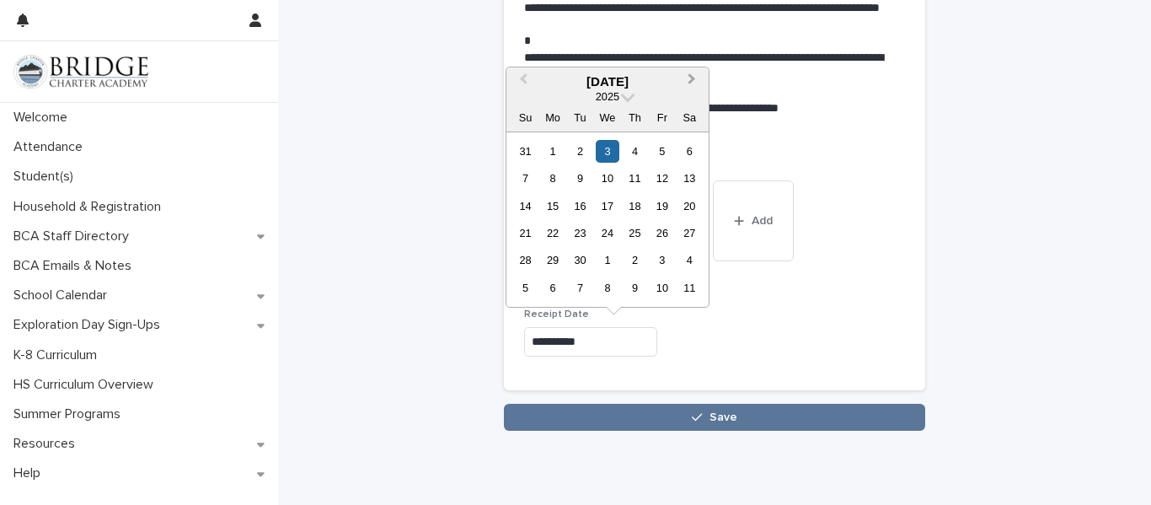
click at [692, 78] on span "Next Month" at bounding box center [692, 81] width 0 height 23
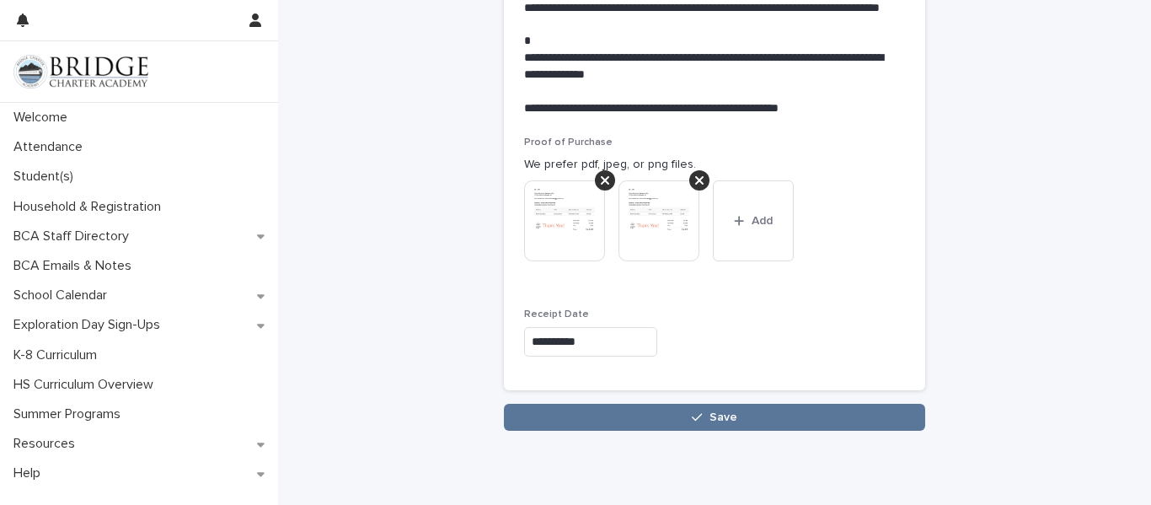
click at [820, 264] on div "This file cannot be opened Download File Add" at bounding box center [714, 227] width 381 height 94
click at [547, 347] on input "**********" at bounding box center [590, 341] width 133 height 29
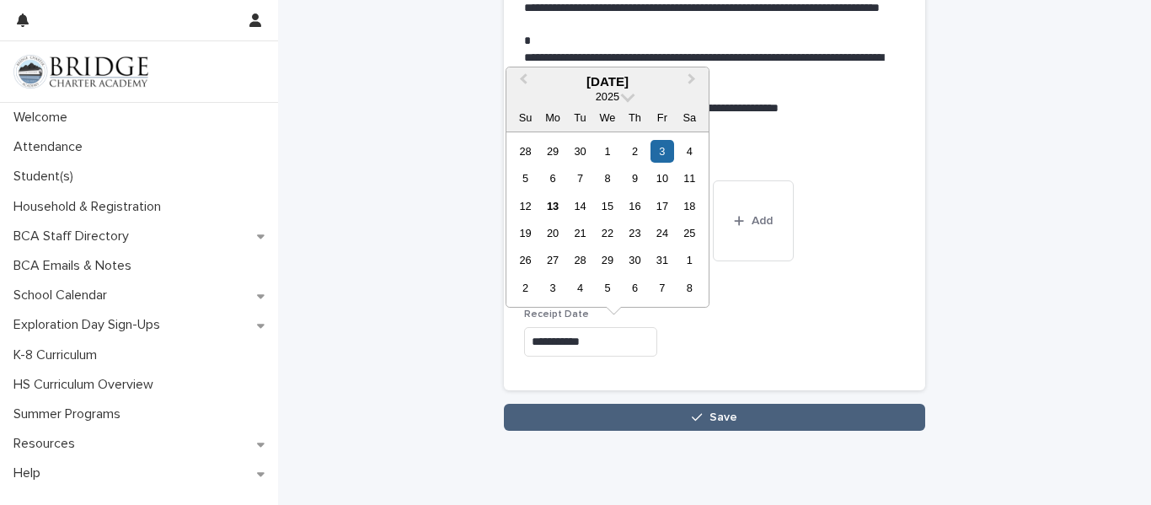
type input "**********"
click at [657, 425] on button "Save" at bounding box center [714, 417] width 421 height 27
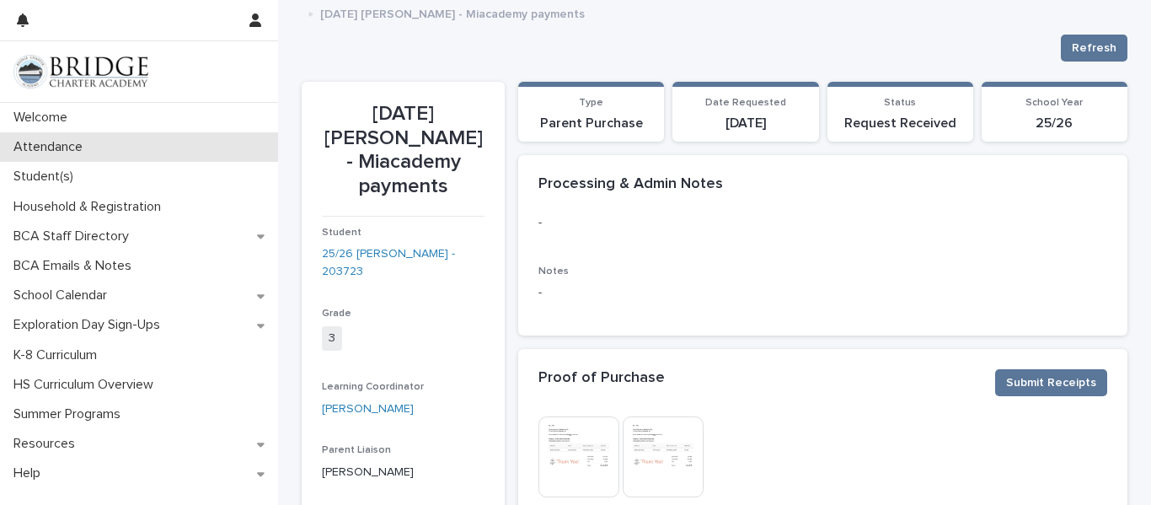
click at [95, 150] on div "Attendance" at bounding box center [139, 146] width 278 height 29
